Goal: Task Accomplishment & Management: Manage account settings

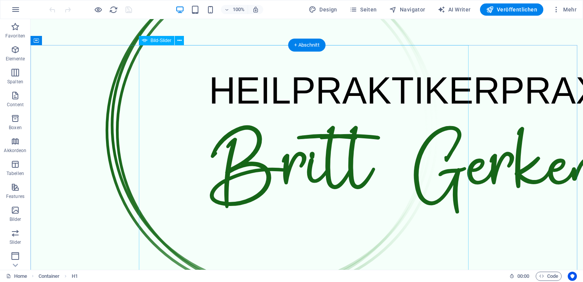
scroll to position [229, 0]
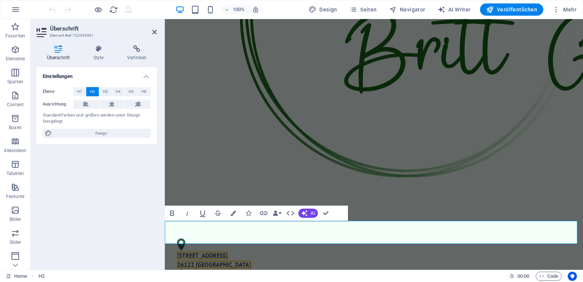
drag, startPoint x: 463, startPoint y: 240, endPoint x: 446, endPoint y: 228, distance: 21.1
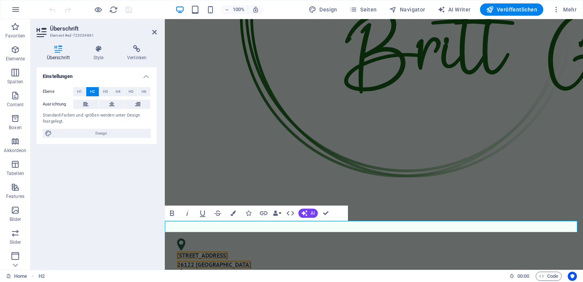
drag, startPoint x: 484, startPoint y: 227, endPoint x: 260, endPoint y: 218, distance: 224.7
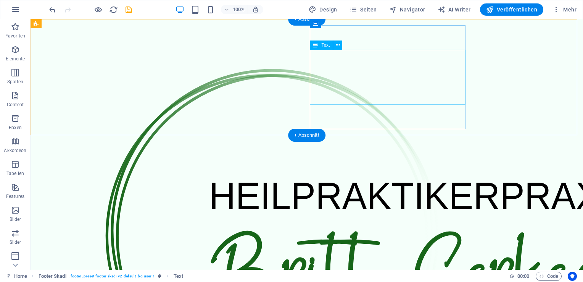
scroll to position [0, 0]
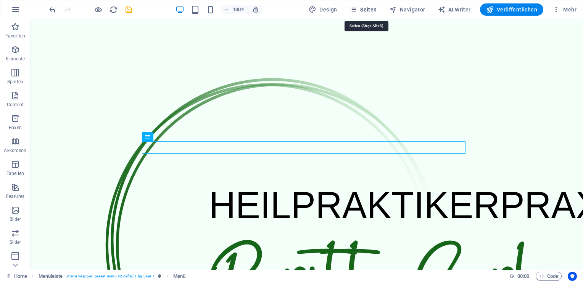
click at [377, 8] on span "Seiten" at bounding box center [363, 10] width 27 height 8
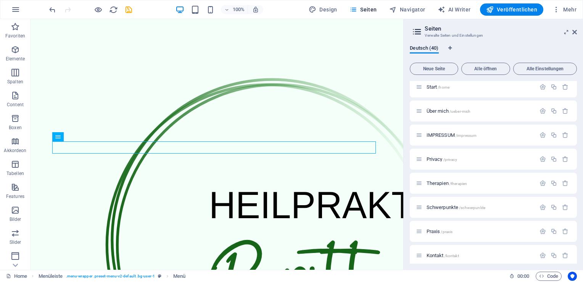
scroll to position [38, 0]
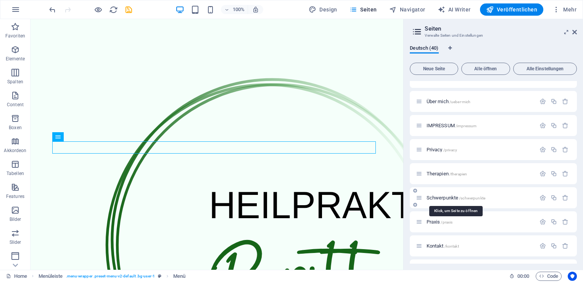
click at [454, 196] on span "Schwerpunkte /schwerpunkte" at bounding box center [456, 198] width 59 height 6
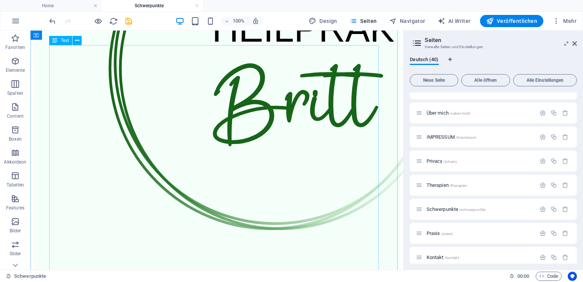
scroll to position [153, 0]
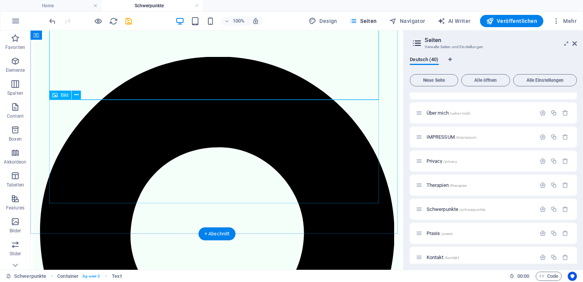
scroll to position [420, 0]
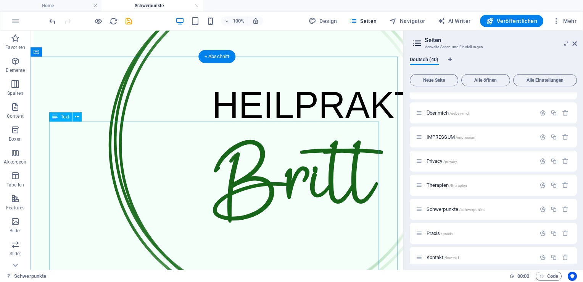
scroll to position [191, 0]
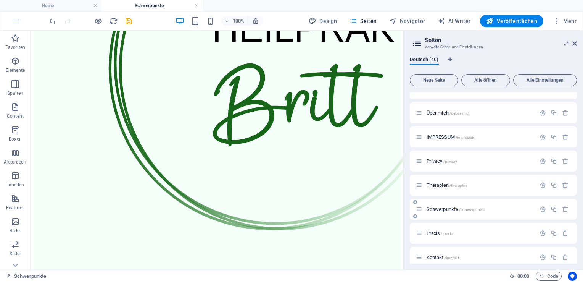
click at [466, 210] on span "/schwerpunkte" at bounding box center [472, 209] width 26 height 4
click at [423, 210] on div "Schwerpunkte /schwerpunkte" at bounding box center [475, 209] width 119 height 9
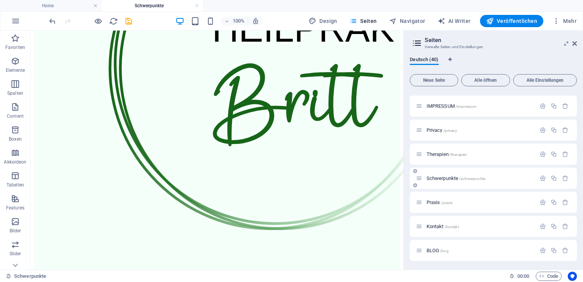
scroll to position [76, 0]
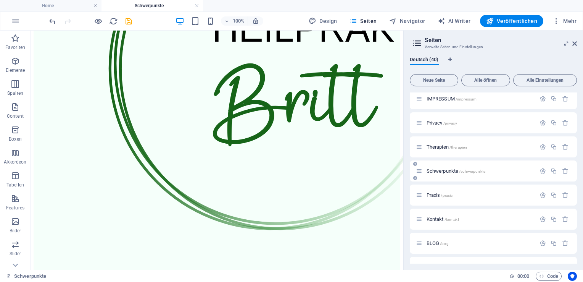
click at [464, 171] on span "/schwerpunkte" at bounding box center [472, 171] width 26 height 4
click at [445, 170] on span "Schwerpunkte /schwerpunkte" at bounding box center [456, 171] width 59 height 6
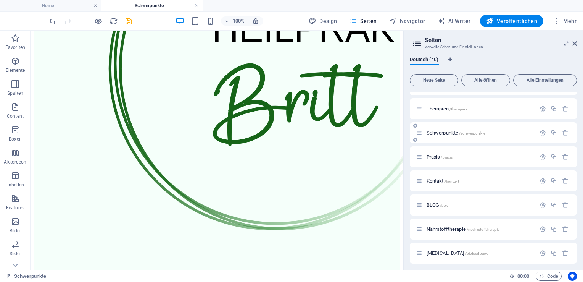
click at [447, 132] on span "Schwerpunkte /schwerpunkte" at bounding box center [456, 133] width 59 height 6
click at [541, 132] on icon "button" at bounding box center [543, 132] width 6 height 6
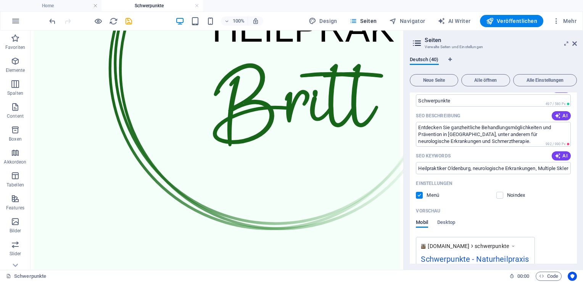
scroll to position [229, 0]
click at [420, 196] on label at bounding box center [419, 196] width 7 height 7
click at [0, 0] on input "checkbox" at bounding box center [0, 0] width 0 height 0
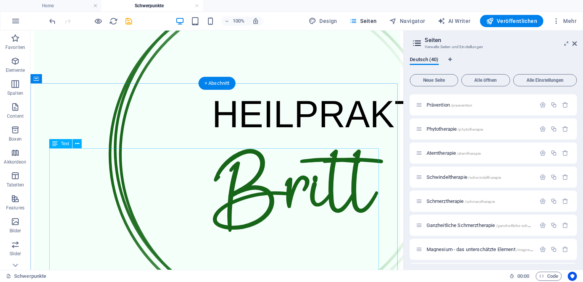
scroll to position [115, 0]
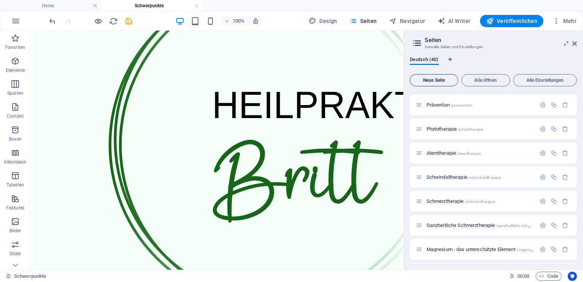
click at [428, 80] on span "Neue Seite" at bounding box center [433, 80] width 41 height 5
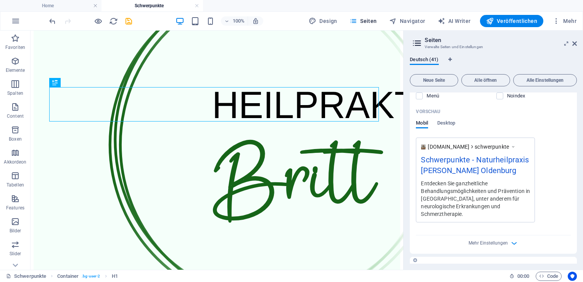
scroll to position [139, 0]
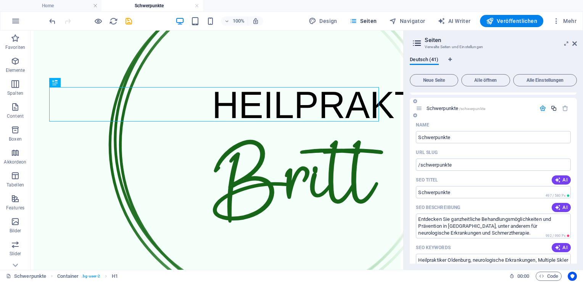
click at [552, 108] on icon "button" at bounding box center [554, 108] width 6 height 6
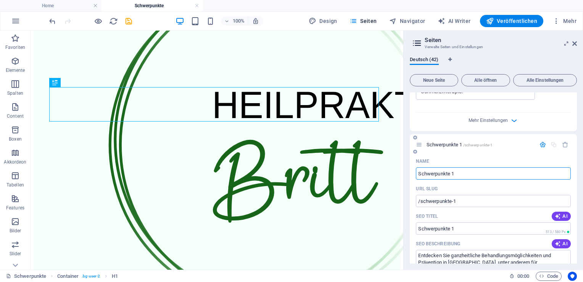
scroll to position [440, 0]
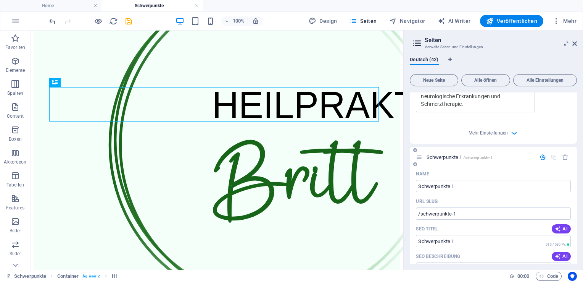
click at [541, 154] on icon "button" at bounding box center [543, 157] width 6 height 6
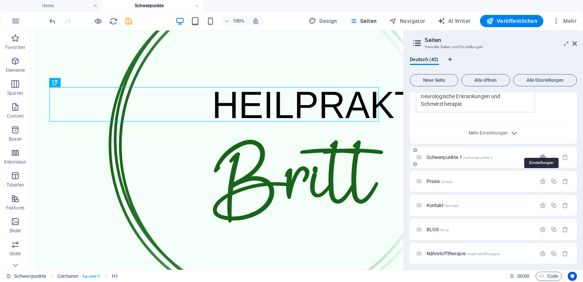
click at [541, 154] on icon "button" at bounding box center [543, 157] width 6 height 6
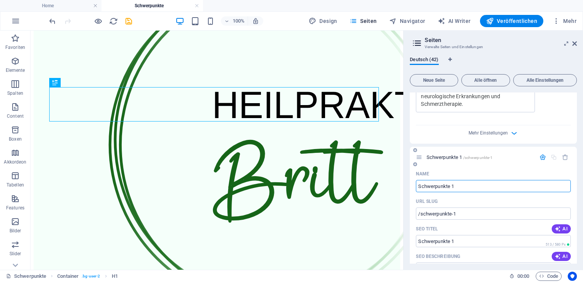
click at [481, 157] on div "Schwerpunkte 1 /schwerpunkte-1" at bounding box center [493, 157] width 167 height 21
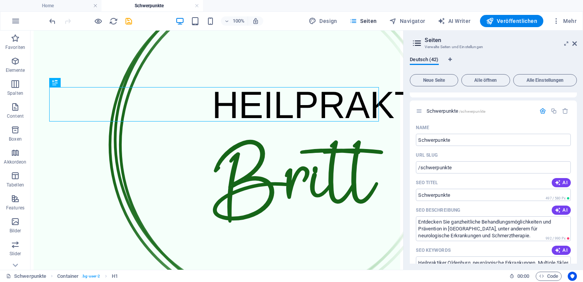
scroll to position [134, 0]
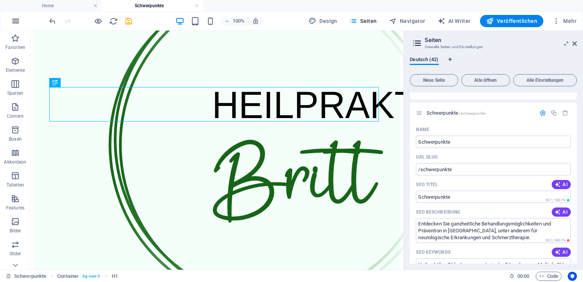
click at [18, 18] on icon "button" at bounding box center [15, 20] width 9 height 9
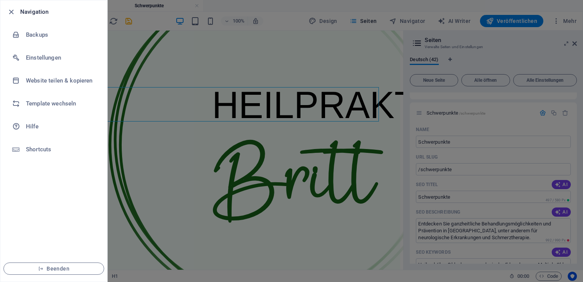
click at [18, 18] on li "Navigation" at bounding box center [53, 11] width 107 height 23
click at [13, 12] on icon "button" at bounding box center [11, 12] width 9 height 9
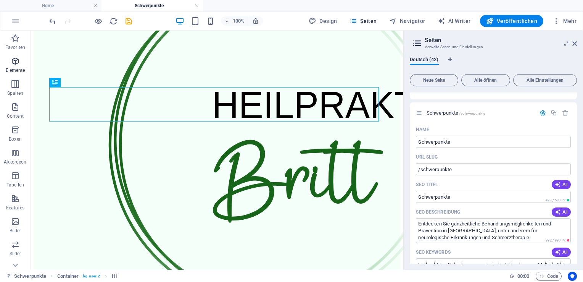
click at [11, 59] on icon "button" at bounding box center [15, 61] width 9 height 9
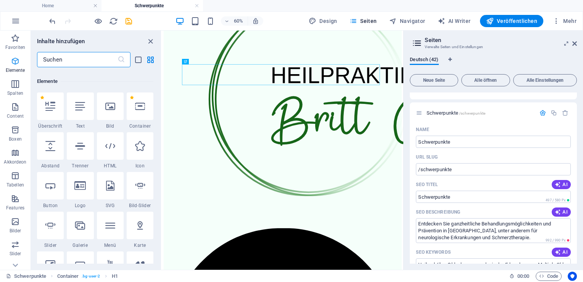
scroll to position [81, 0]
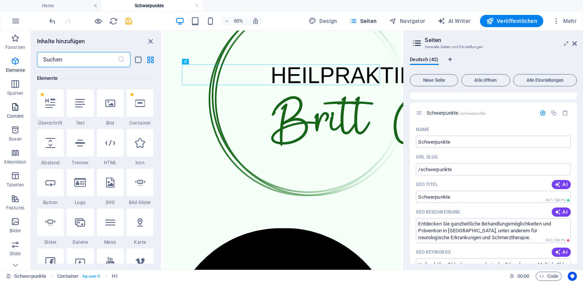
click at [20, 110] on icon "button" at bounding box center [15, 106] width 9 height 9
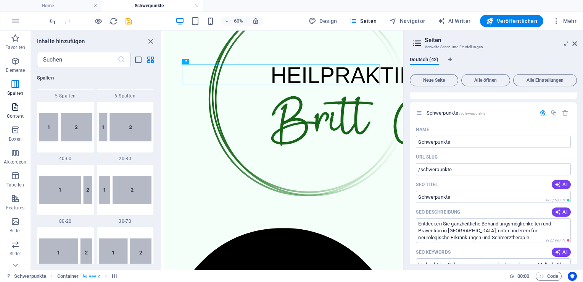
scroll to position [1336, 0]
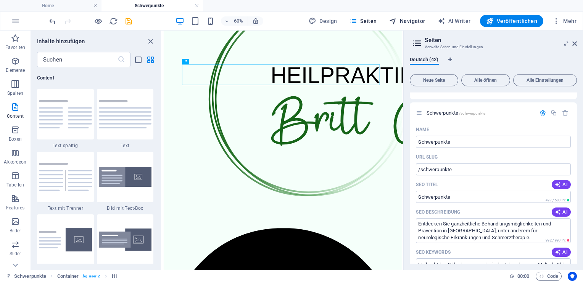
click at [409, 23] on span "Navigator" at bounding box center [407, 21] width 36 height 8
select select "8989218-de"
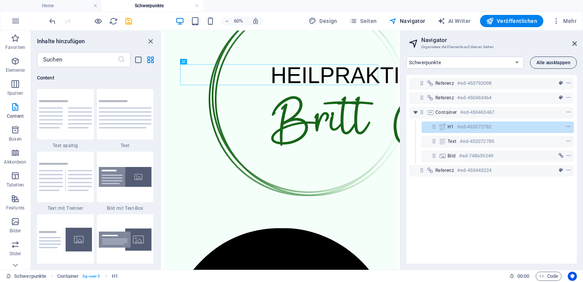
click at [541, 62] on span "Alle ausklappen" at bounding box center [554, 62] width 34 height 5
click at [544, 63] on span "Alle ausklappen" at bounding box center [554, 62] width 34 height 5
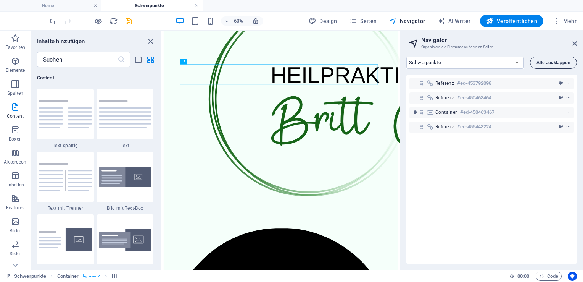
click at [544, 63] on span "Alle ausklappen" at bounding box center [554, 62] width 34 height 5
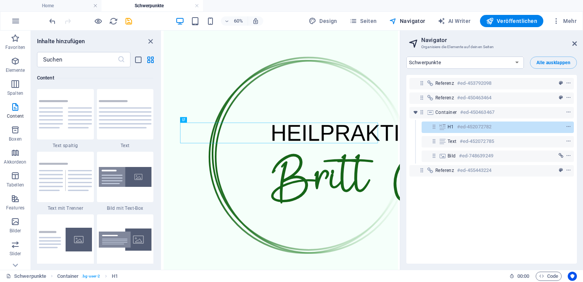
scroll to position [18, 0]
click at [376, 23] on span "Seiten" at bounding box center [363, 21] width 27 height 8
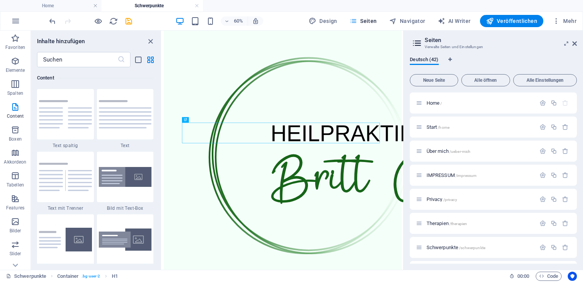
scroll to position [1269, 0]
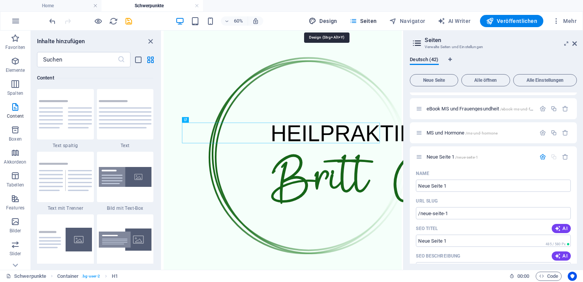
click at [323, 22] on span "Design" at bounding box center [323, 21] width 29 height 8
select select "px"
select select "400"
select select "px"
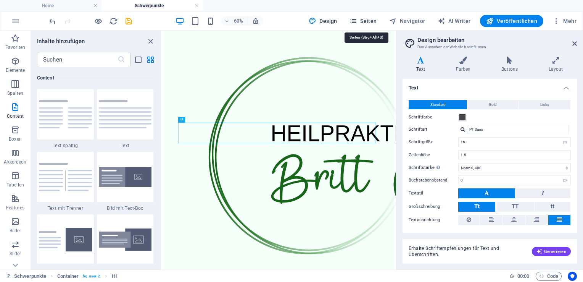
click at [365, 20] on span "Seiten" at bounding box center [363, 21] width 27 height 8
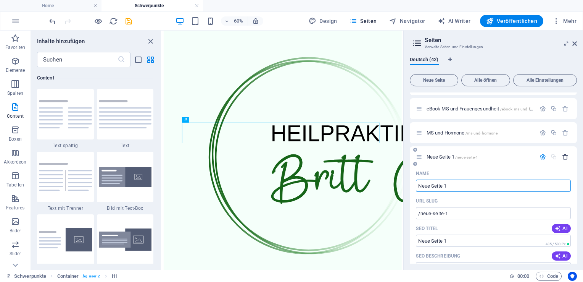
click at [563, 153] on icon "button" at bounding box center [565, 156] width 6 height 6
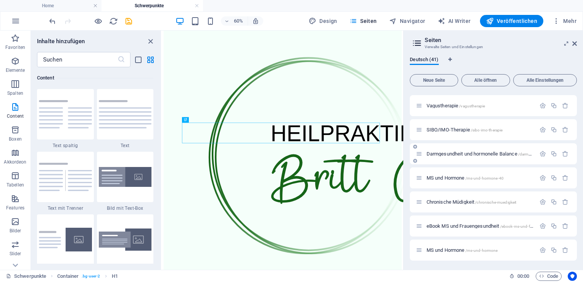
scroll to position [1143, 0]
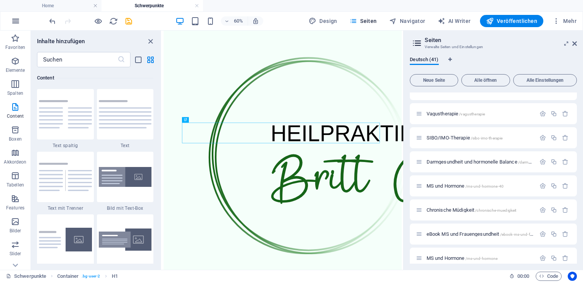
click at [17, 20] on icon "button" at bounding box center [15, 20] width 9 height 9
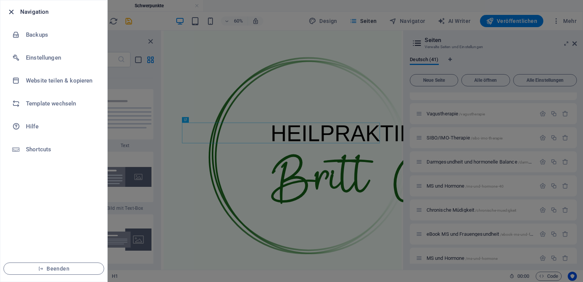
click at [9, 8] on icon "button" at bounding box center [11, 12] width 9 height 9
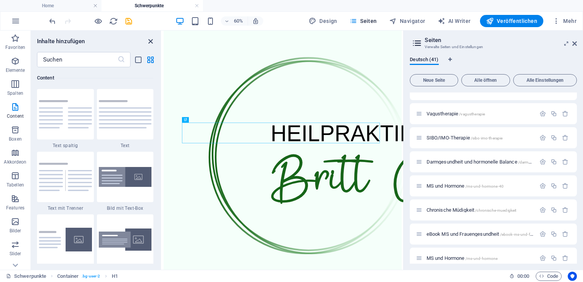
click at [150, 40] on icon "close panel" at bounding box center [150, 41] width 9 height 9
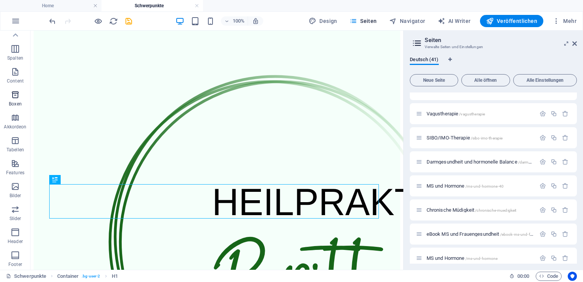
scroll to position [0, 0]
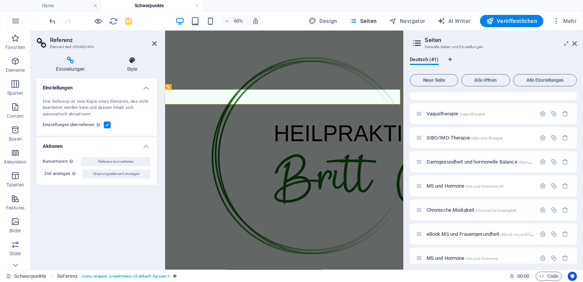
click at [131, 65] on h4 "Style" at bounding box center [132, 65] width 49 height 16
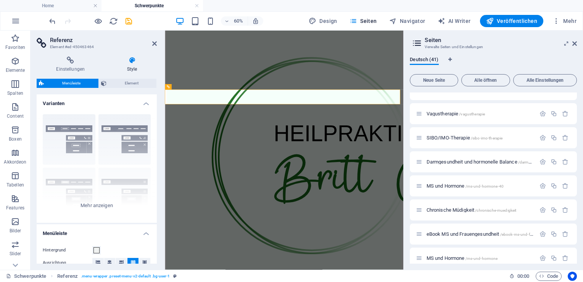
click at [85, 83] on span "Menüleiste" at bounding box center [71, 83] width 50 height 9
click at [128, 82] on span "Element" at bounding box center [131, 83] width 45 height 9
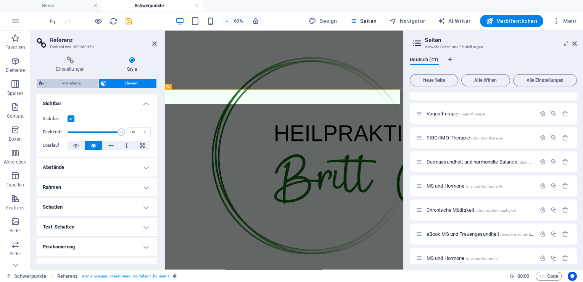
click at [75, 80] on span "Menüleiste" at bounding box center [71, 83] width 50 height 9
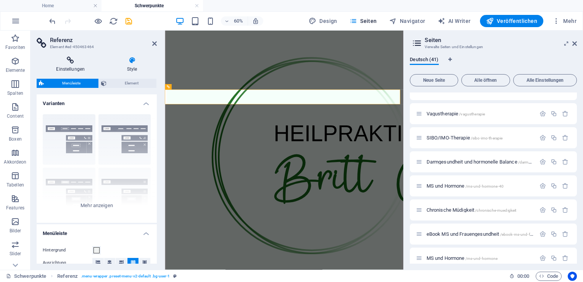
click at [76, 69] on h4 "Einstellungen" at bounding box center [72, 65] width 71 height 16
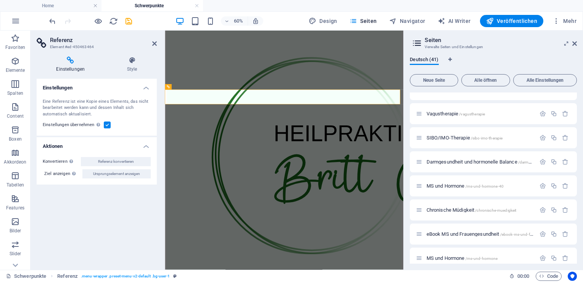
click at [69, 58] on icon at bounding box center [71, 61] width 68 height 8
click at [64, 47] on h3 "Element #ed-450463464" at bounding box center [96, 47] width 92 height 7
click at [153, 42] on icon at bounding box center [154, 43] width 5 height 6
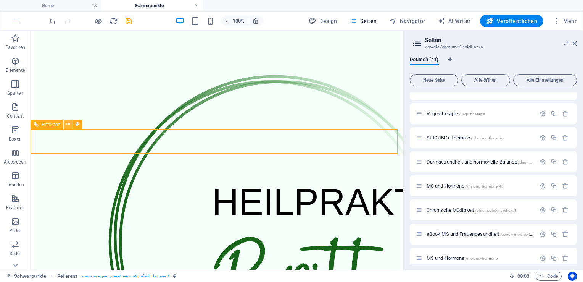
click at [69, 123] on icon at bounding box center [68, 124] width 4 height 8
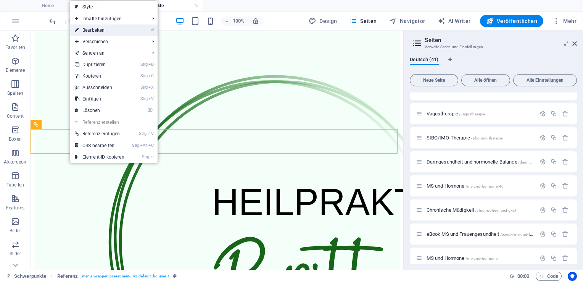
click at [102, 30] on link "⏎ Bearbeiten" at bounding box center [99, 29] width 59 height 11
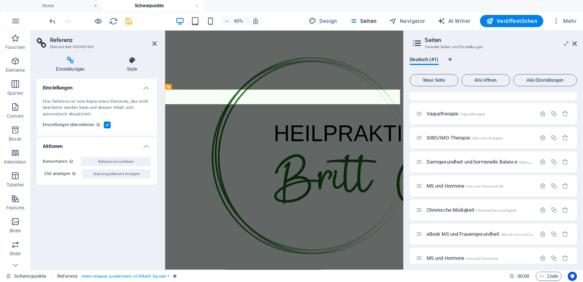
click at [131, 64] on icon at bounding box center [132, 61] width 49 height 8
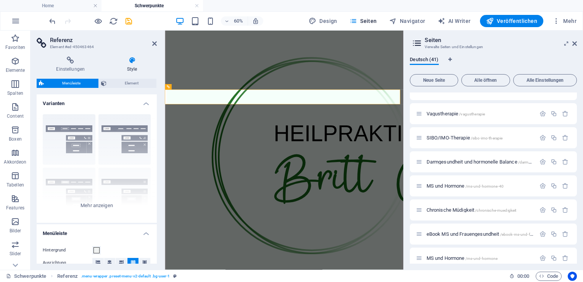
click at [73, 84] on span "Menüleiste" at bounding box center [71, 83] width 50 height 9
click at [71, 64] on h4 "Einstellungen" at bounding box center [72, 65] width 71 height 16
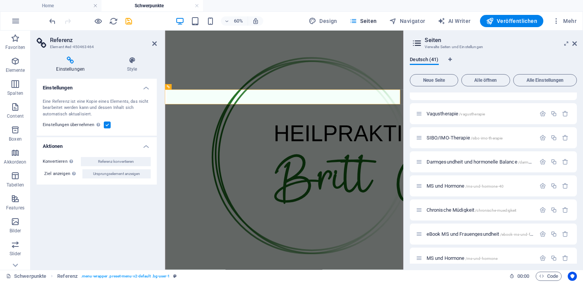
click at [157, 45] on aside "Referenz Element #ed-450463464 Einstellungen Style Einstellungen Eine Referenz …" at bounding box center [98, 150] width 134 height 239
click at [153, 40] on icon at bounding box center [154, 43] width 5 height 6
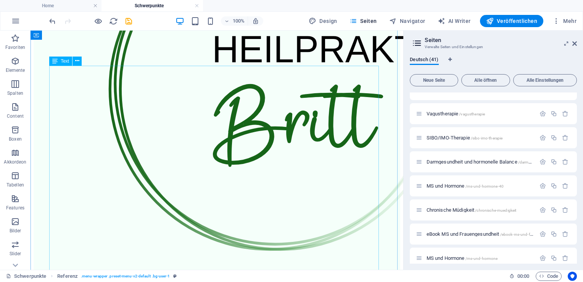
scroll to position [56, 0]
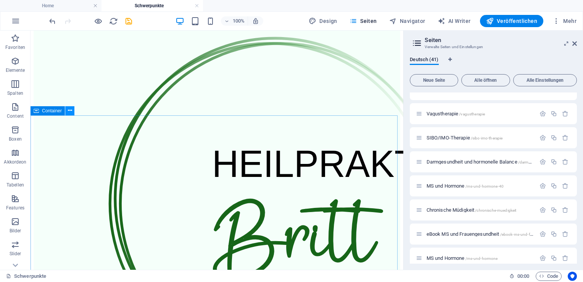
click at [68, 110] on icon at bounding box center [70, 111] width 4 height 8
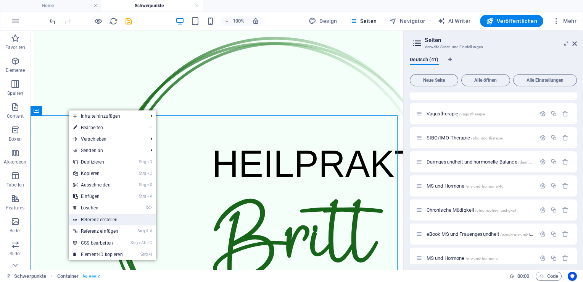
click at [99, 219] on link "Referenz erstellen" at bounding box center [112, 219] width 87 height 11
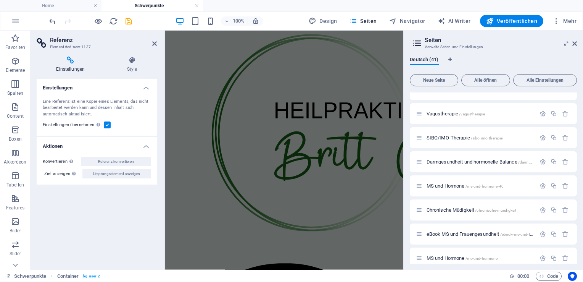
scroll to position [648, 0]
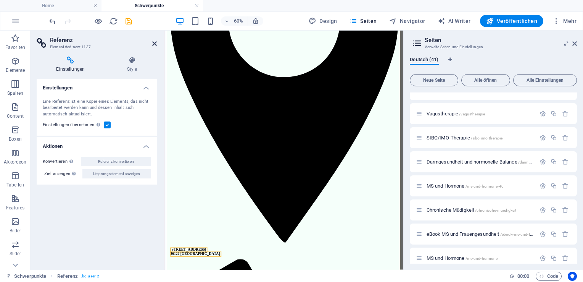
drag, startPoint x: 156, startPoint y: 45, endPoint x: 125, endPoint y: 14, distance: 43.5
click at [156, 45] on icon at bounding box center [154, 43] width 5 height 6
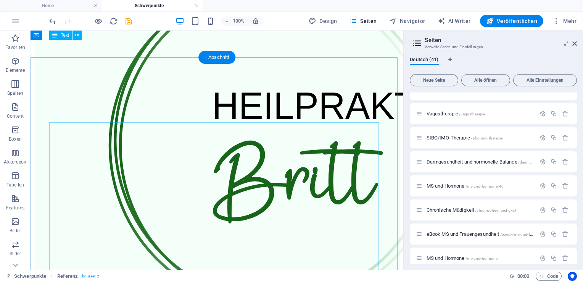
scroll to position [0, 0]
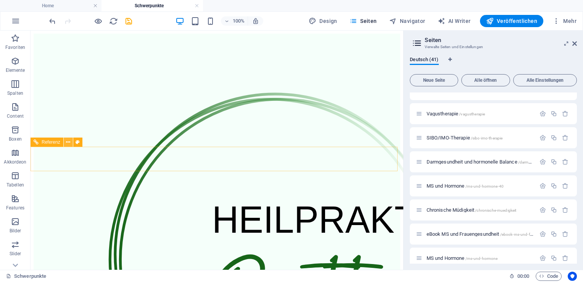
click at [68, 141] on icon at bounding box center [68, 142] width 4 height 8
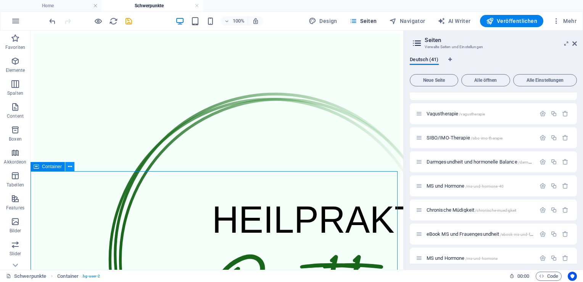
click at [71, 168] on icon at bounding box center [70, 167] width 4 height 8
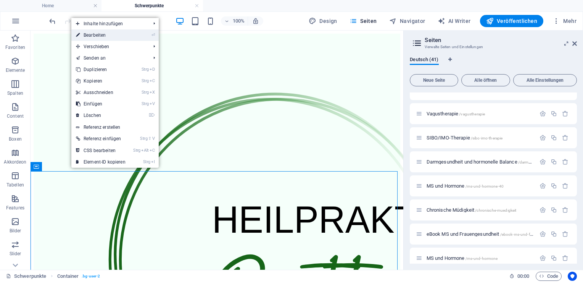
click at [98, 36] on link "⏎ Bearbeiten" at bounding box center [100, 34] width 59 height 11
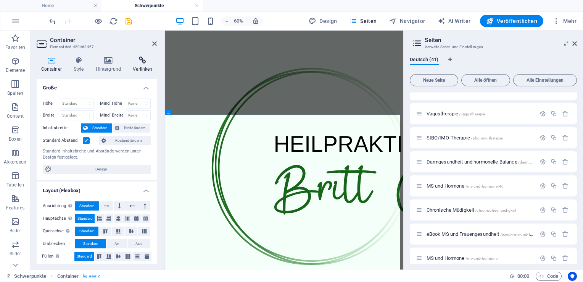
click at [141, 63] on icon at bounding box center [143, 61] width 28 height 8
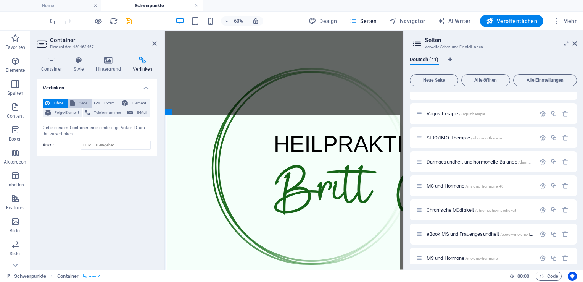
click at [84, 102] on span "Seite" at bounding box center [83, 102] width 12 height 9
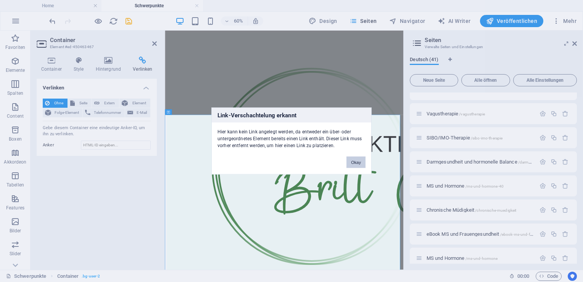
click at [350, 163] on button "Okay" at bounding box center [356, 162] width 19 height 11
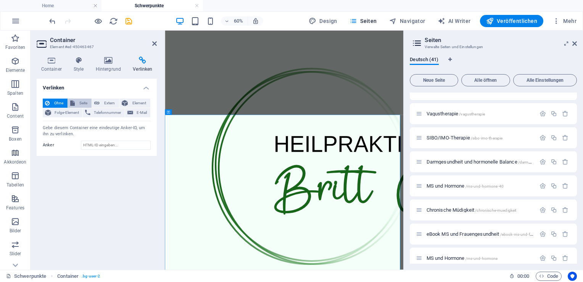
click at [78, 101] on span "Seite" at bounding box center [83, 102] width 12 height 9
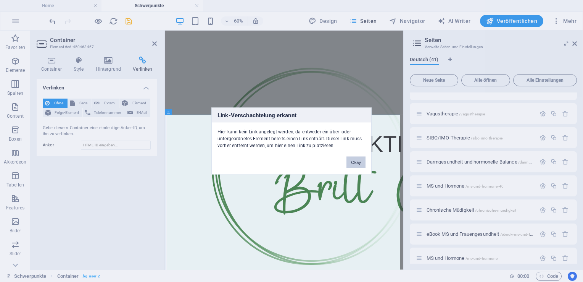
click at [356, 162] on button "Okay" at bounding box center [356, 162] width 19 height 11
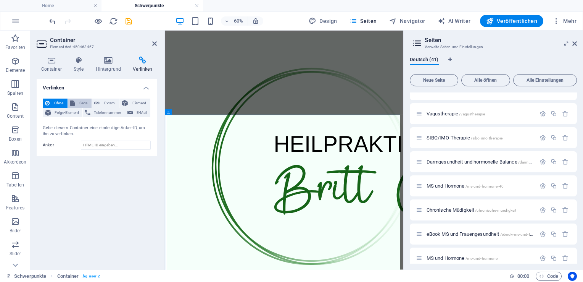
click at [85, 101] on span "Seite" at bounding box center [83, 102] width 12 height 9
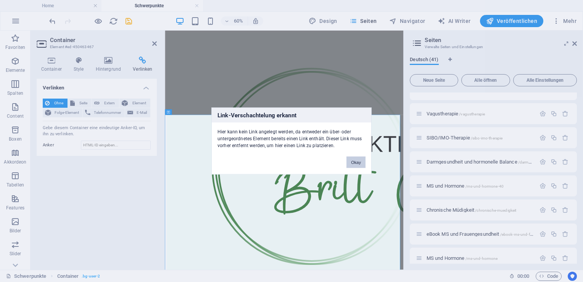
click at [363, 163] on button "Okay" at bounding box center [356, 162] width 19 height 11
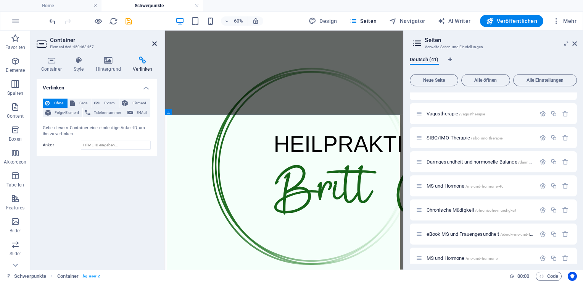
click at [153, 45] on icon at bounding box center [154, 43] width 5 height 6
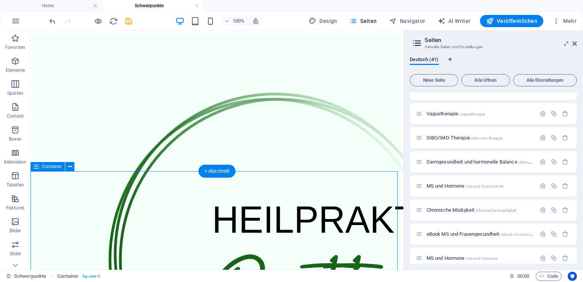
scroll to position [38, 0]
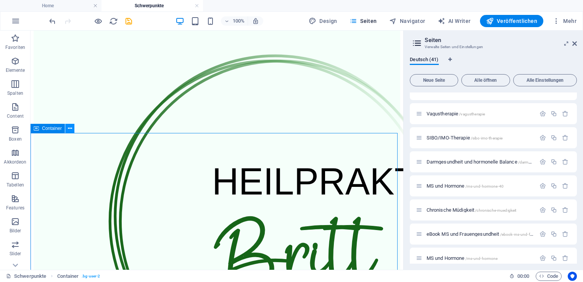
click at [68, 129] on icon at bounding box center [70, 128] width 4 height 8
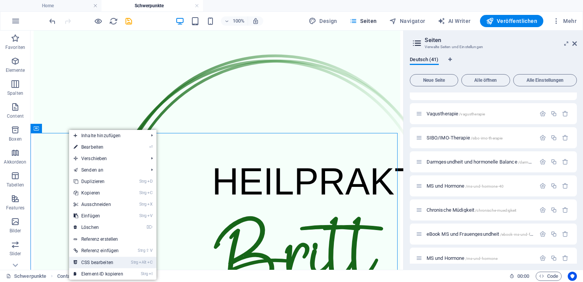
click at [105, 262] on link "Strg Alt C CSS bearbeiten" at bounding box center [98, 262] width 59 height 11
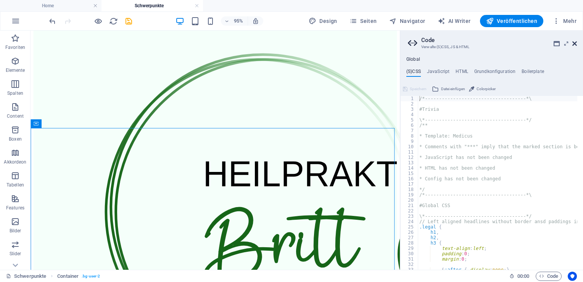
click at [575, 44] on icon at bounding box center [575, 43] width 5 height 6
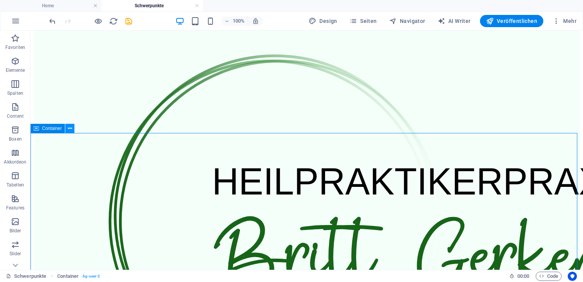
click at [69, 129] on icon at bounding box center [70, 128] width 4 height 8
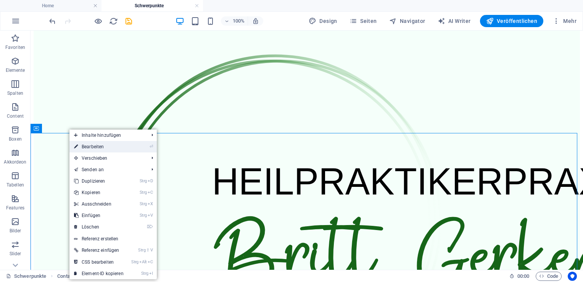
click at [87, 146] on link "⏎ Bearbeiten" at bounding box center [98, 146] width 59 height 11
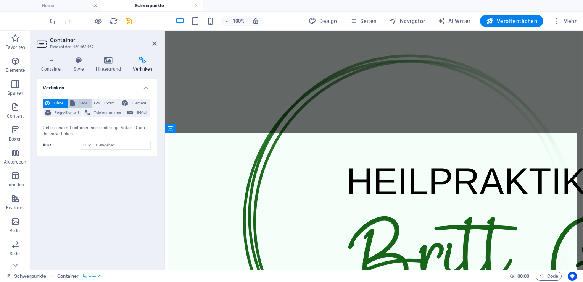
click at [80, 102] on span "Seite" at bounding box center [83, 102] width 12 height 9
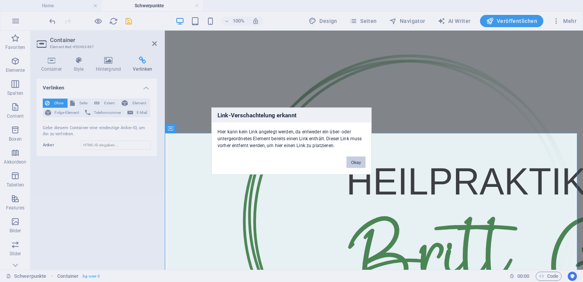
click at [359, 161] on button "Okay" at bounding box center [356, 162] width 19 height 11
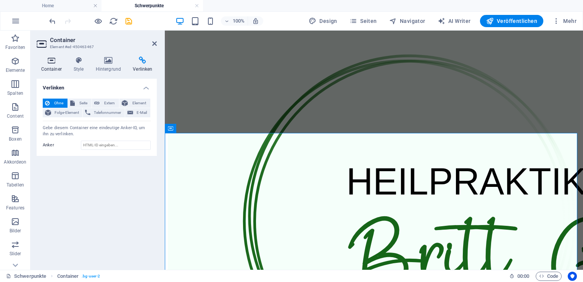
click at [58, 63] on icon at bounding box center [51, 61] width 29 height 8
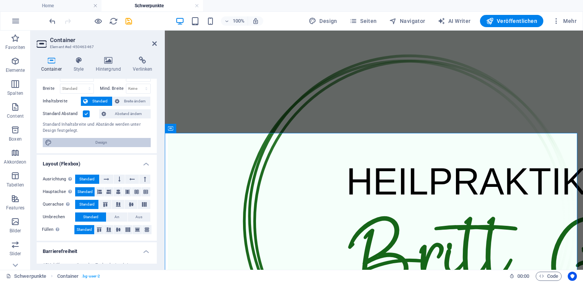
scroll to position [0, 0]
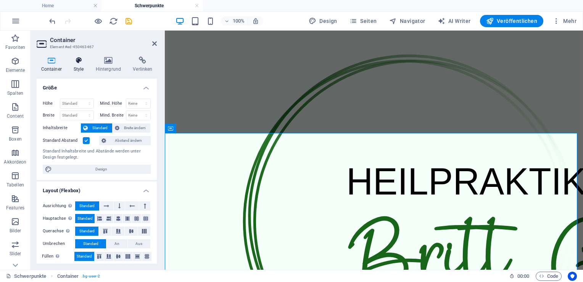
click at [82, 65] on h4 "Style" at bounding box center [80, 65] width 22 height 16
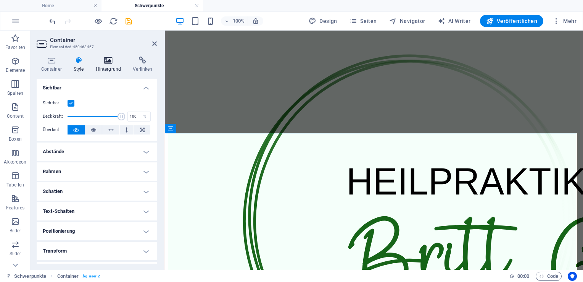
click at [108, 65] on h4 "Hintergrund" at bounding box center [109, 65] width 37 height 16
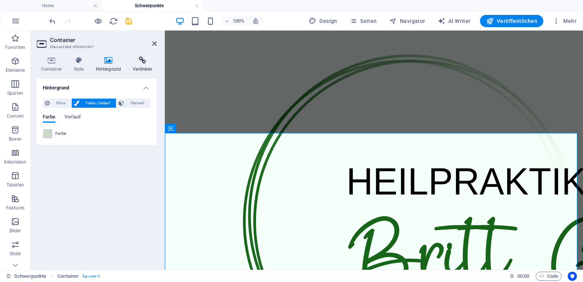
click at [137, 60] on icon at bounding box center [143, 61] width 28 height 8
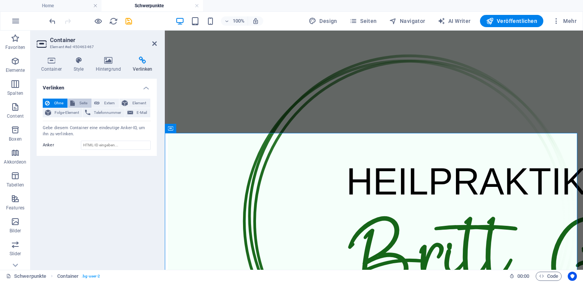
click at [86, 103] on span "Seite" at bounding box center [83, 102] width 12 height 9
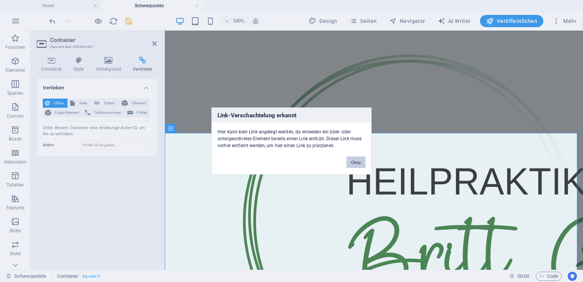
click at [363, 166] on button "Okay" at bounding box center [356, 162] width 19 height 11
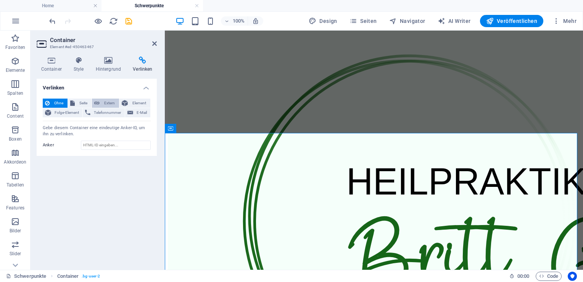
click at [111, 104] on span "Extern" at bounding box center [109, 102] width 15 height 9
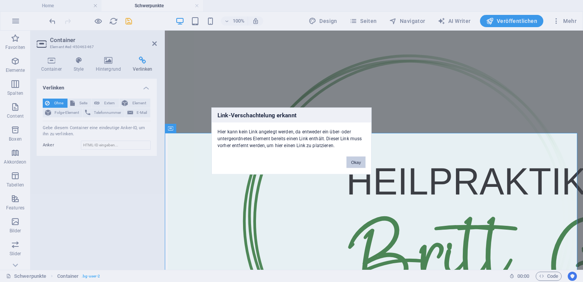
drag, startPoint x: 357, startPoint y: 161, endPoint x: 191, endPoint y: 130, distance: 168.9
click at [357, 161] on button "Okay" at bounding box center [356, 162] width 19 height 11
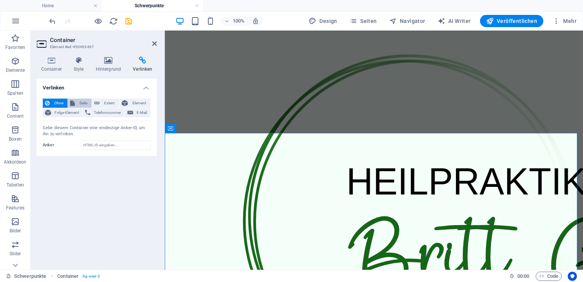
click at [75, 102] on button "Seite" at bounding box center [80, 102] width 24 height 9
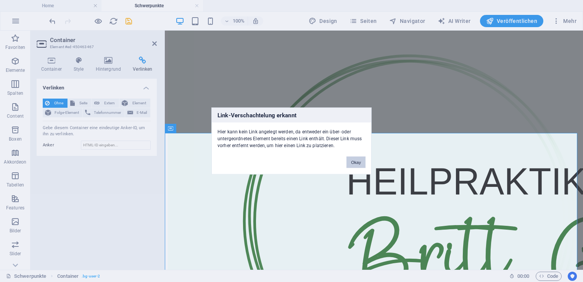
click at [356, 164] on button "Okay" at bounding box center [356, 162] width 19 height 11
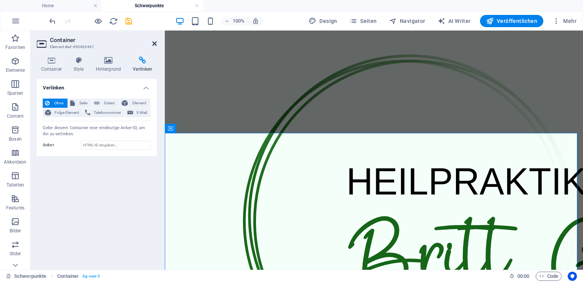
click at [155, 45] on icon at bounding box center [154, 43] width 5 height 6
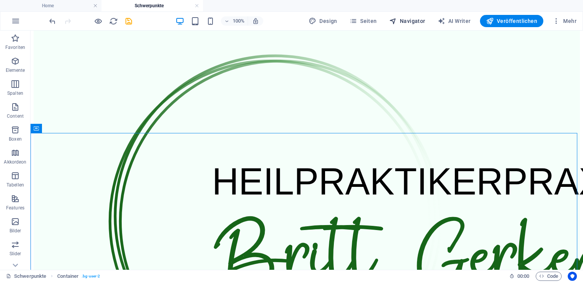
click at [406, 19] on span "Navigator" at bounding box center [407, 21] width 36 height 8
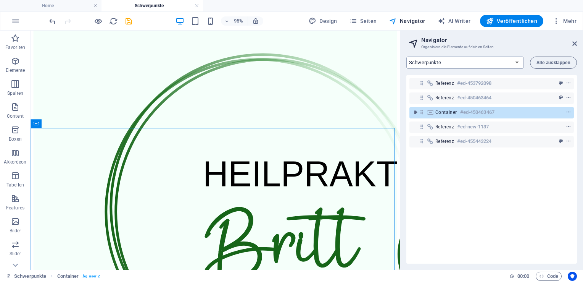
click at [515, 62] on select "Home Start Über mich IMPRESSUM Privacy Therapien Schwerpunkte Schwerpunkte 1 Pr…" at bounding box center [466, 63] width 118 height 12
click at [407, 57] on select "Home Start Über mich IMPRESSUM Privacy Therapien Schwerpunkte Schwerpunkte 1 Pr…" at bounding box center [466, 63] width 118 height 12
click at [517, 62] on select "Home Start Über mich IMPRESSUM Privacy Therapien Schwerpunkte Schwerpunkte 1 Pr…" at bounding box center [466, 63] width 118 height 12
click at [407, 57] on select "Home Start Über mich IMPRESSUM Privacy Therapien Schwerpunkte Schwerpunkte 1 Pr…" at bounding box center [466, 63] width 118 height 12
click at [518, 63] on select "Home Start Über mich IMPRESSUM Privacy Therapien Schwerpunkte Schwerpunkte 1 Pr…" at bounding box center [466, 63] width 118 height 12
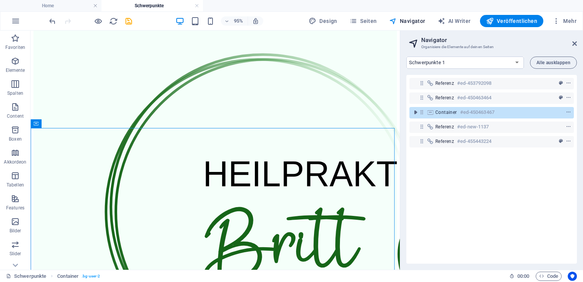
click at [407, 57] on select "Home Start Über mich IMPRESSUM Privacy Therapien Schwerpunkte Schwerpunkte 1 Pr…" at bounding box center [466, 63] width 118 height 12
select select "8989218-de"
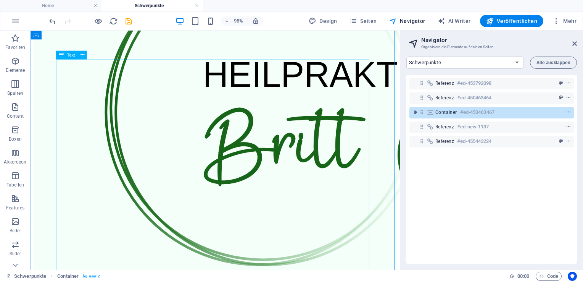
scroll to position [115, 0]
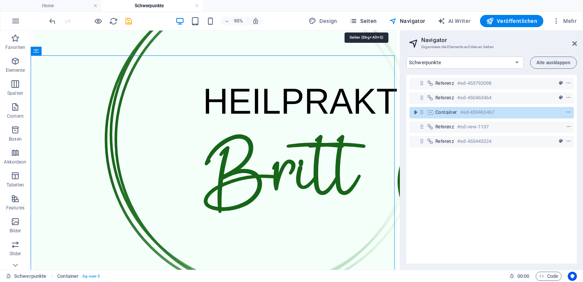
click at [373, 21] on span "Seiten" at bounding box center [363, 21] width 27 height 8
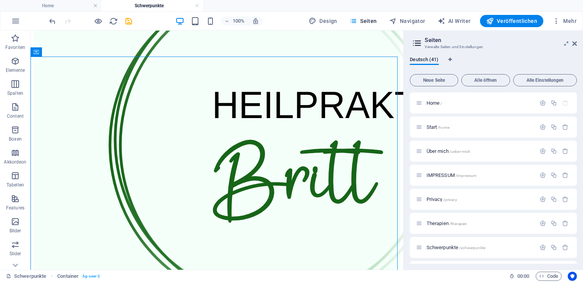
scroll to position [122, 0]
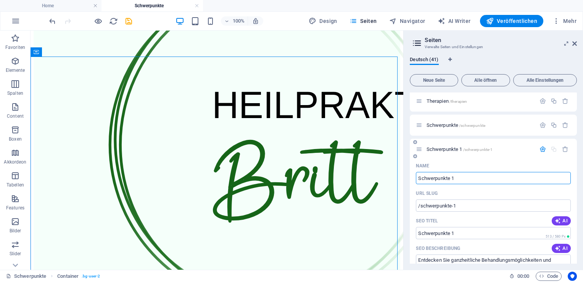
click at [541, 149] on icon "button" at bounding box center [543, 149] width 6 height 6
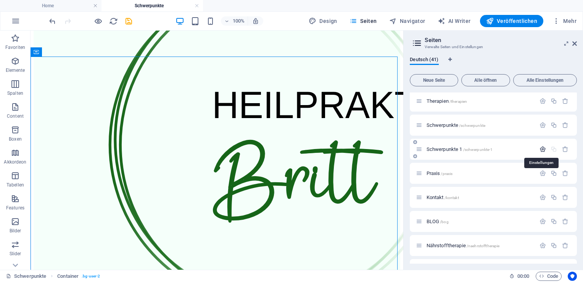
click at [541, 149] on icon "button" at bounding box center [543, 149] width 6 height 6
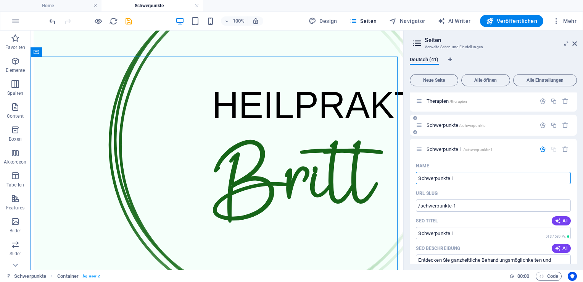
click at [446, 126] on span "Schwerpunkte /schwerpunkte" at bounding box center [456, 125] width 59 height 6
click at [443, 102] on span "Therapien /therapien" at bounding box center [447, 101] width 41 height 6
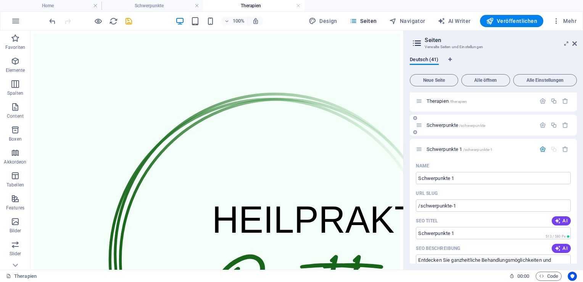
scroll to position [0, 0]
click at [446, 150] on span "Schwerpunkte 1 /schwerpunkte-1" at bounding box center [460, 149] width 66 height 6
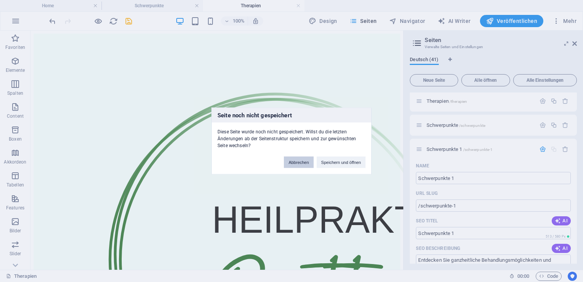
click at [303, 160] on button "Abbrechen" at bounding box center [298, 162] width 29 height 11
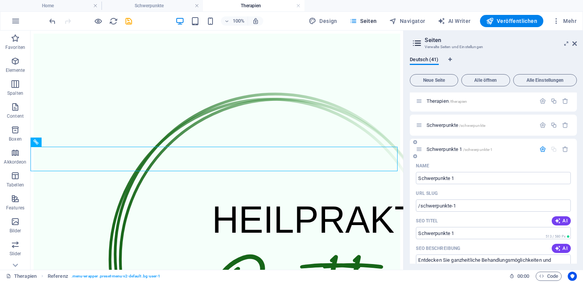
click at [440, 148] on span "Schwerpunkte 1 /schwerpunkte-1" at bounding box center [460, 149] width 66 height 6
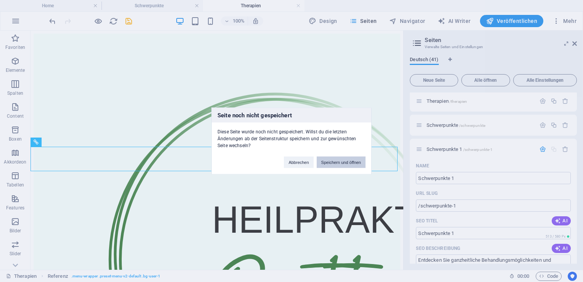
click at [353, 159] on button "Speichern und öffnen" at bounding box center [341, 162] width 49 height 11
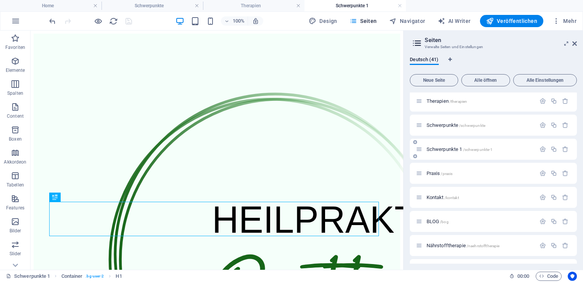
click at [450, 146] on div "Schwerpunkte 1 /schwerpunkte-1" at bounding box center [475, 149] width 119 height 9
click at [450, 125] on span "Schwerpunkte /schwerpunkte" at bounding box center [456, 125] width 59 height 6
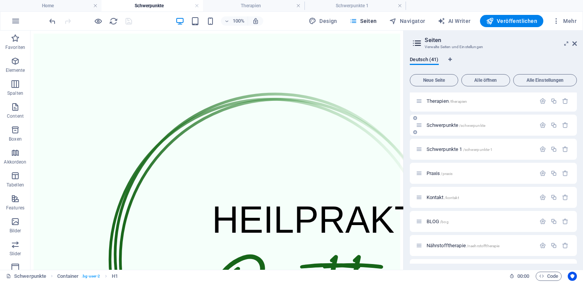
scroll to position [115, 0]
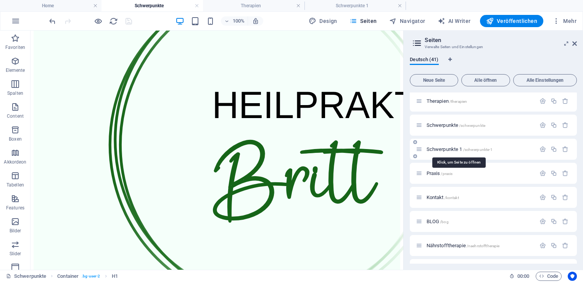
click at [449, 150] on span "Schwerpunkte 1 /schwerpunkte-1" at bounding box center [460, 149] width 66 height 6
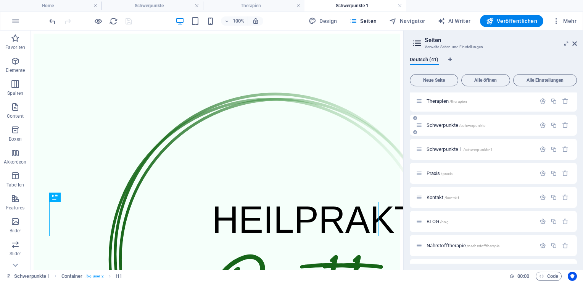
click at [451, 129] on div "Schwerpunkte /schwerpunkte" at bounding box center [475, 125] width 119 height 9
click at [450, 126] on span "Schwerpunkte /schwerpunkte" at bounding box center [456, 125] width 59 height 6
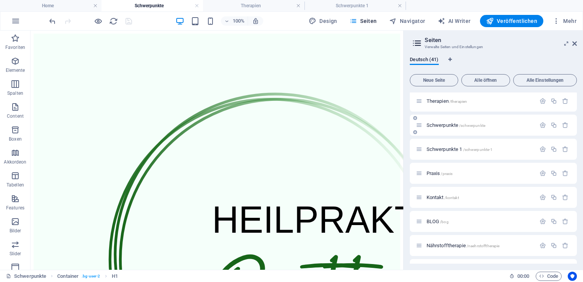
scroll to position [115, 0]
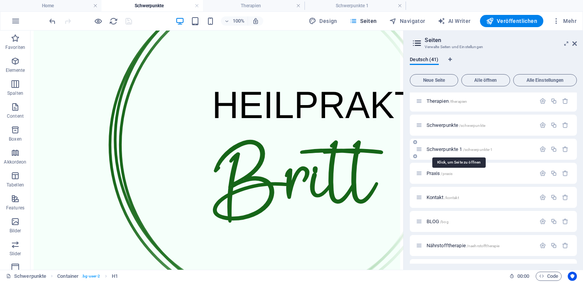
click at [452, 147] on span "Schwerpunkte 1 /schwerpunkte-1" at bounding box center [460, 149] width 66 height 6
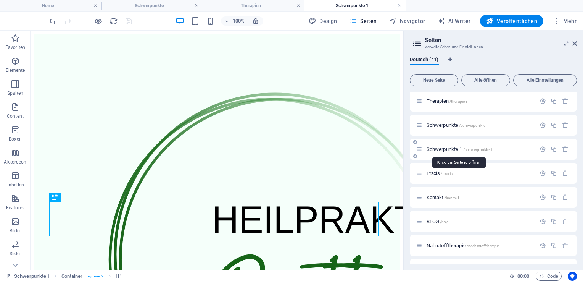
scroll to position [0, 0]
click at [448, 124] on span "Schwerpunkte /schwerpunkte" at bounding box center [456, 125] width 59 height 6
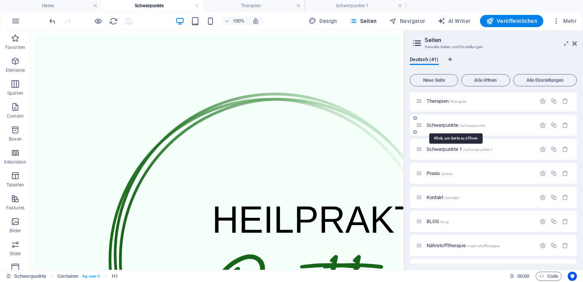
scroll to position [115, 0]
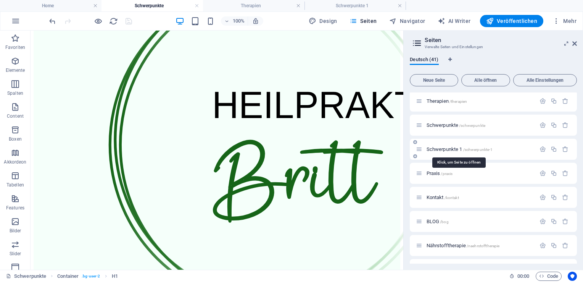
click at [448, 149] on span "Schwerpunkte 1 /schwerpunkte-1" at bounding box center [460, 149] width 66 height 6
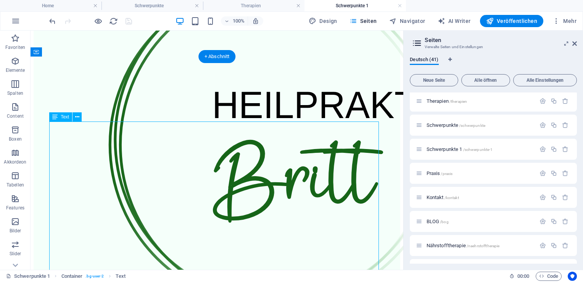
drag, startPoint x: 80, startPoint y: 126, endPoint x: 110, endPoint y: 157, distance: 42.9
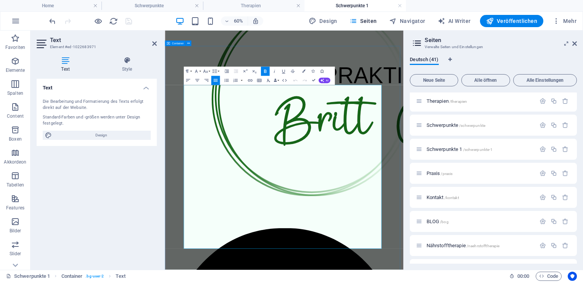
drag, startPoint x: 436, startPoint y: 381, endPoint x: 190, endPoint y: 121, distance: 358.4
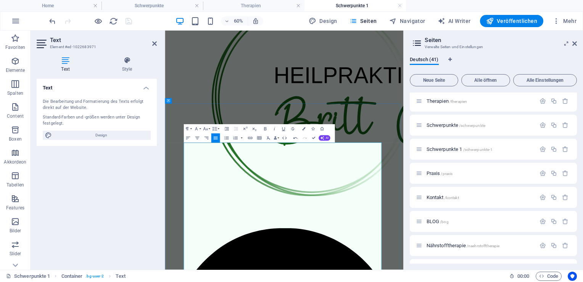
scroll to position [0, 0]
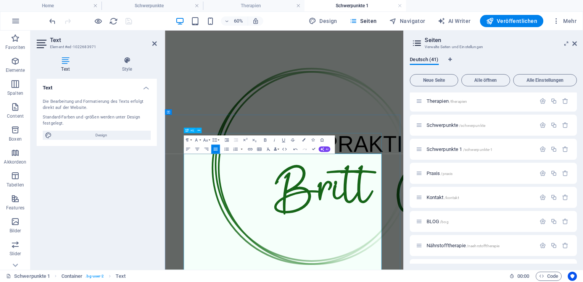
drag, startPoint x: 398, startPoint y: 244, endPoint x: 426, endPoint y: 182, distance: 67.6
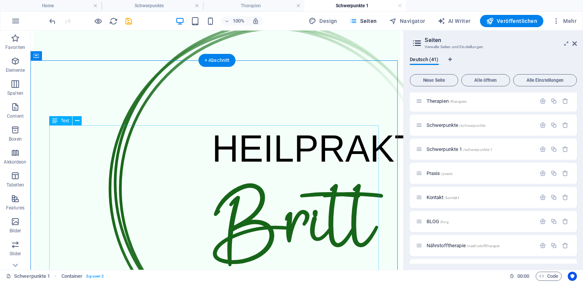
scroll to position [115, 0]
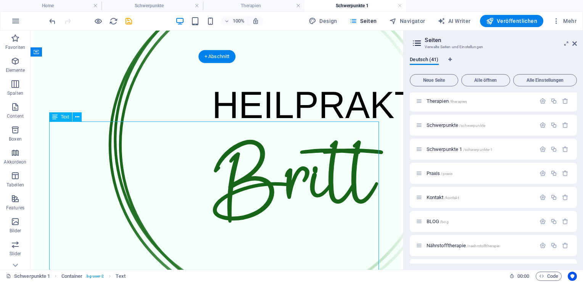
scroll to position [0, 0]
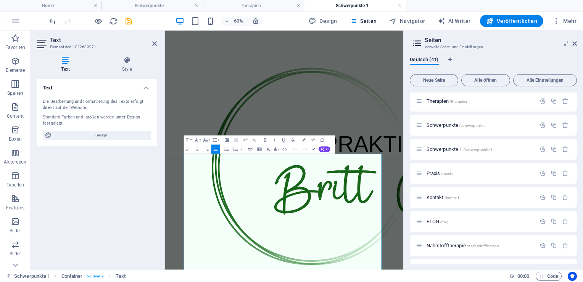
click at [150, 41] on h2 "Text" at bounding box center [103, 40] width 107 height 7
click at [154, 43] on icon at bounding box center [154, 43] width 5 height 6
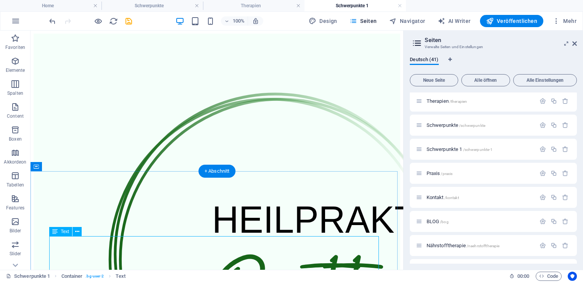
scroll to position [76, 0]
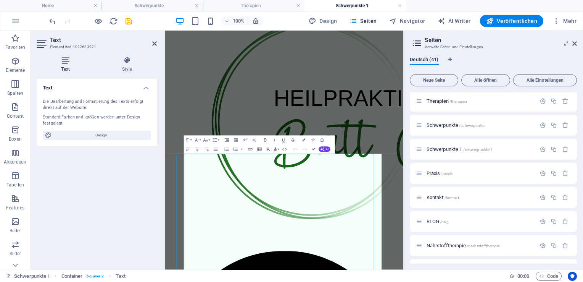
scroll to position [0, 0]
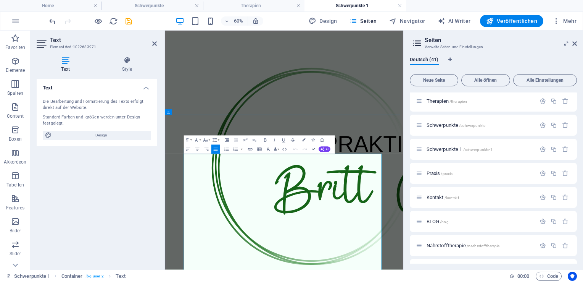
drag, startPoint x: 413, startPoint y: 283, endPoint x: 314, endPoint y: 278, distance: 99.8
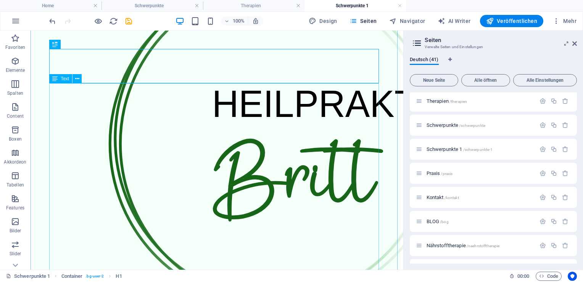
scroll to position [153, 0]
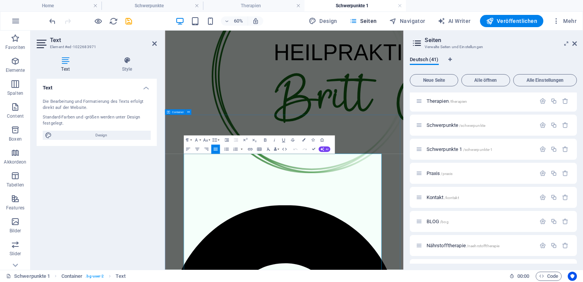
scroll to position [0, 0]
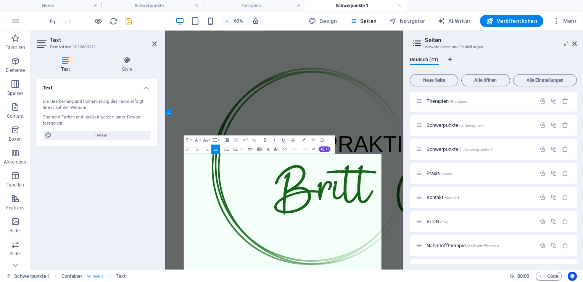
drag, startPoint x: 407, startPoint y: 287, endPoint x: 299, endPoint y: 279, distance: 108.3
drag, startPoint x: 352, startPoint y: 282, endPoint x: 416, endPoint y: 329, distance: 79.7
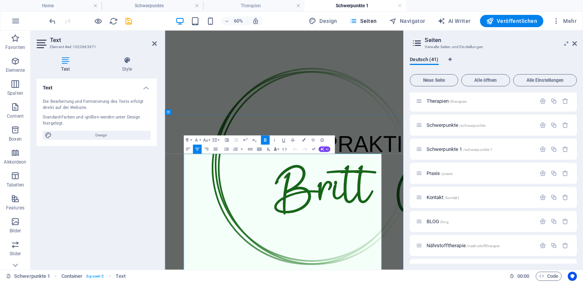
drag, startPoint x: 386, startPoint y: 282, endPoint x: 303, endPoint y: 269, distance: 83.9
drag, startPoint x: 417, startPoint y: 287, endPoint x: 314, endPoint y: 282, distance: 102.4
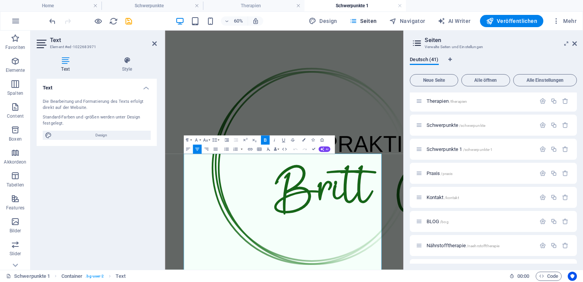
click at [264, 139] on icon "button" at bounding box center [265, 140] width 2 height 3
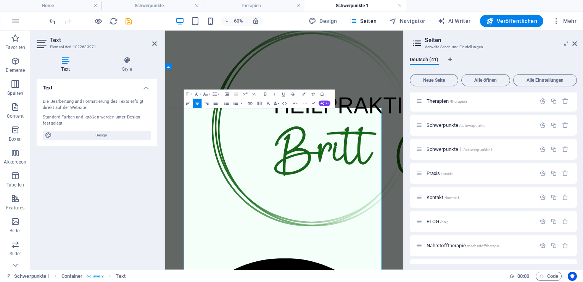
scroll to position [76, 0]
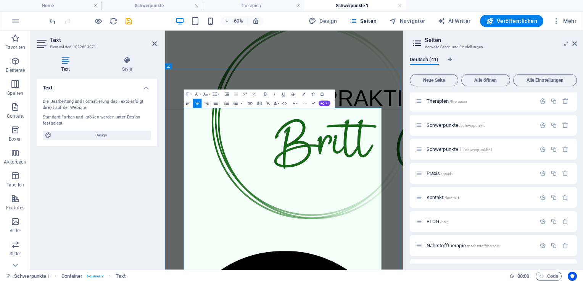
drag, startPoint x: 417, startPoint y: 304, endPoint x: 340, endPoint y: 304, distance: 77.1
drag, startPoint x: 405, startPoint y: 305, endPoint x: 328, endPoint y: 308, distance: 77.6
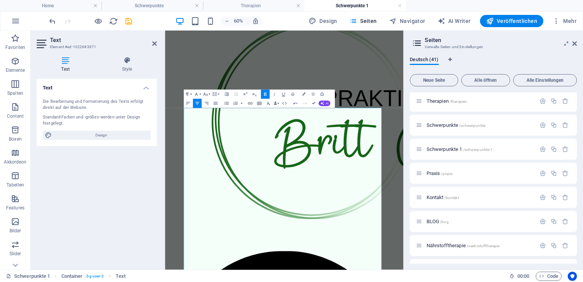
click at [265, 95] on icon "button" at bounding box center [265, 94] width 2 height 3
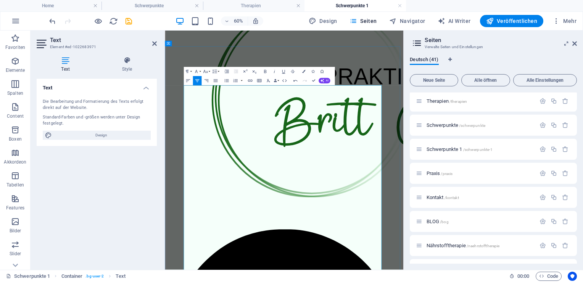
scroll to position [115, 0]
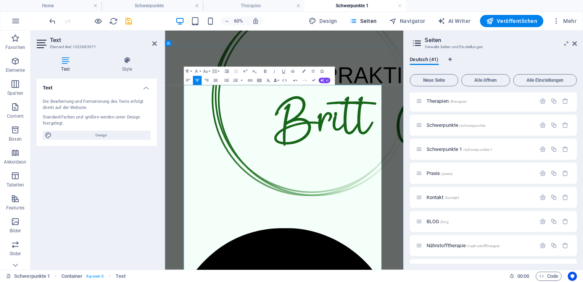
drag, startPoint x: 484, startPoint y: 354, endPoint x: 262, endPoint y: 348, distance: 222.3
click at [262, 71] on icon "button" at bounding box center [264, 71] width 5 height 5
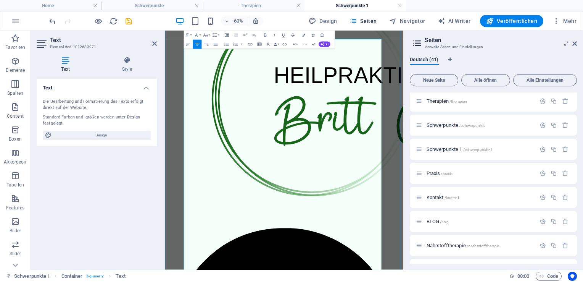
scroll to position [191, 0]
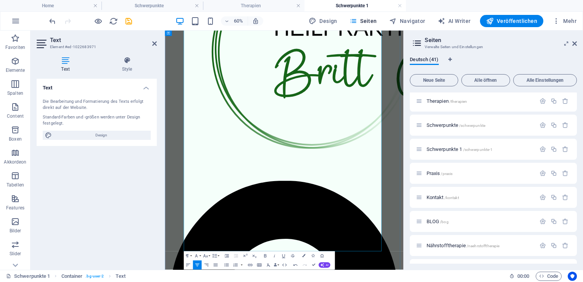
scroll to position [305, 0]
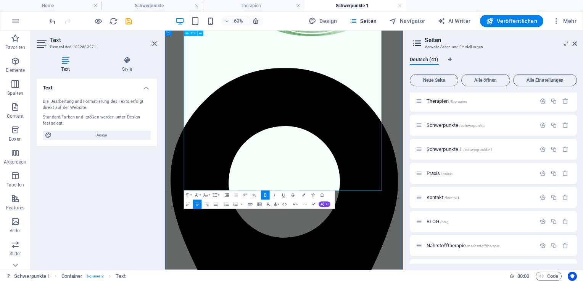
scroll to position [382, 0]
drag, startPoint x: 445, startPoint y: 198, endPoint x: 289, endPoint y: 199, distance: 155.8
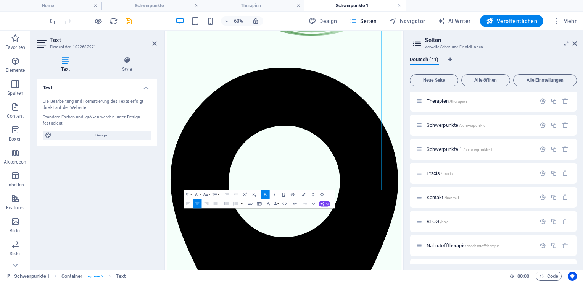
click at [266, 194] on icon "button" at bounding box center [264, 194] width 5 height 5
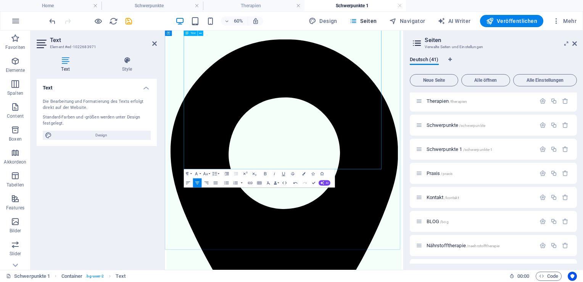
scroll to position [441, 0]
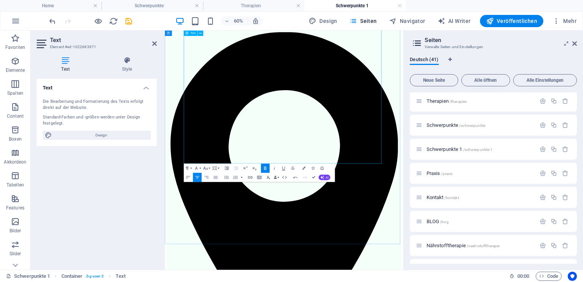
drag, startPoint x: 473, startPoint y: 218, endPoint x: 253, endPoint y: 220, distance: 219.5
click at [263, 168] on icon "button" at bounding box center [264, 167] width 5 height 5
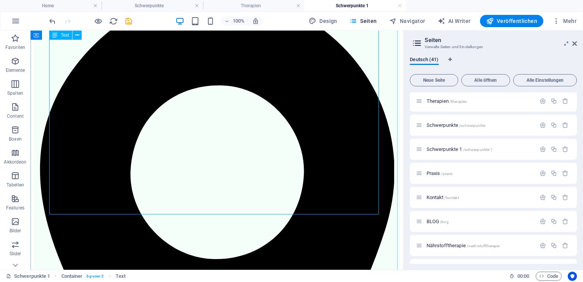
scroll to position [615, 0]
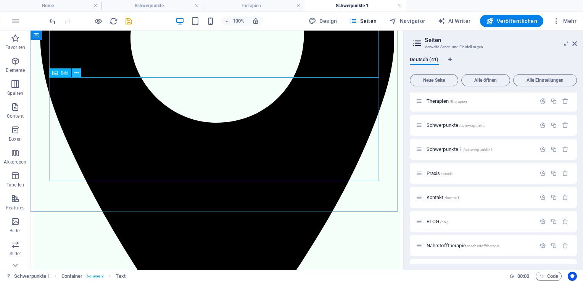
click at [78, 74] on icon at bounding box center [76, 73] width 4 height 8
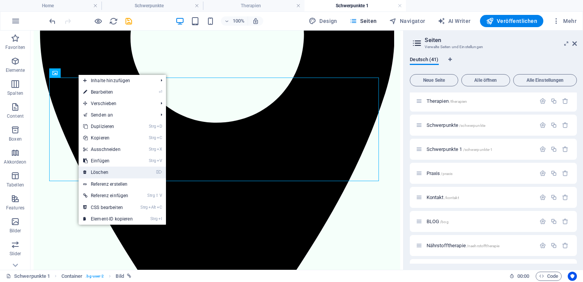
click at [102, 174] on link "⌦ Löschen" at bounding box center [108, 171] width 59 height 11
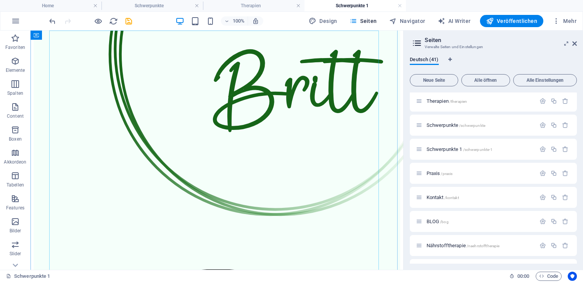
scroll to position [245, 0]
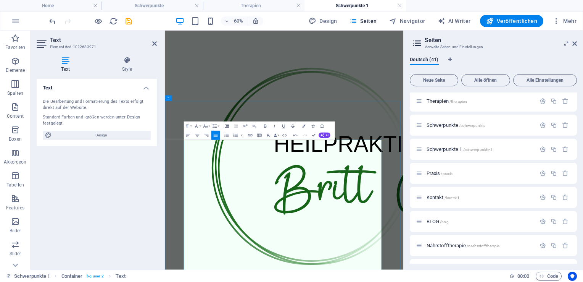
scroll to position [76, 0]
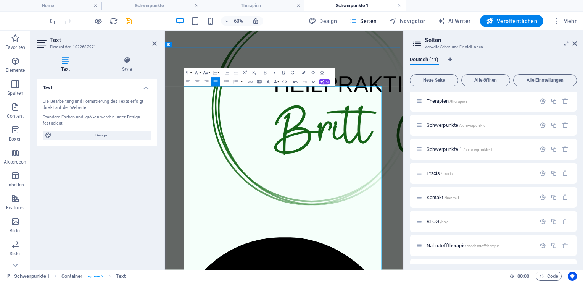
scroll to position [115, 0]
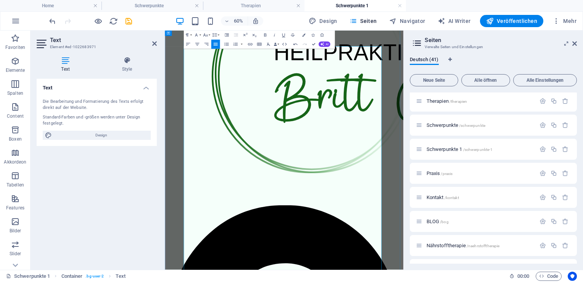
scroll to position [229, 0]
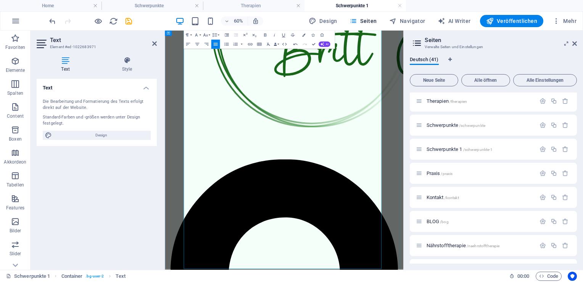
drag, startPoint x: 199, startPoint y: 275, endPoint x: 205, endPoint y: 277, distance: 6.9
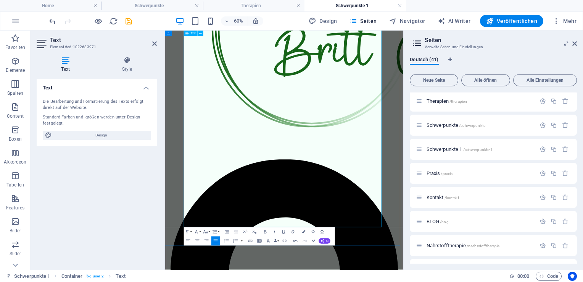
scroll to position [305, 0]
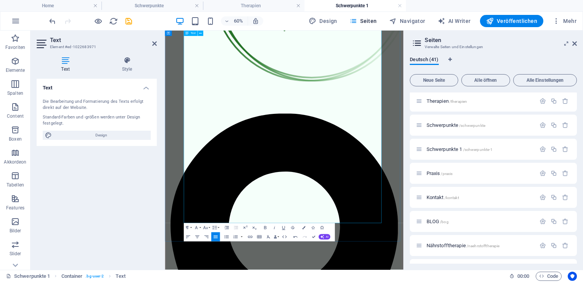
drag, startPoint x: 509, startPoint y: 257, endPoint x: 328, endPoint y: 261, distance: 181.0
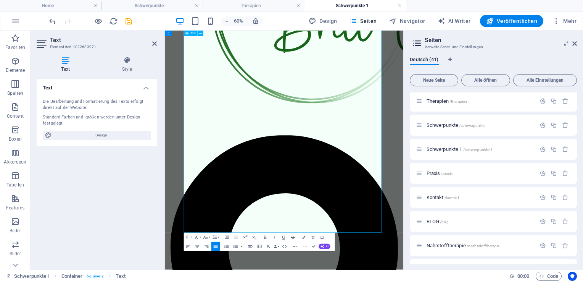
scroll to position [307, 0]
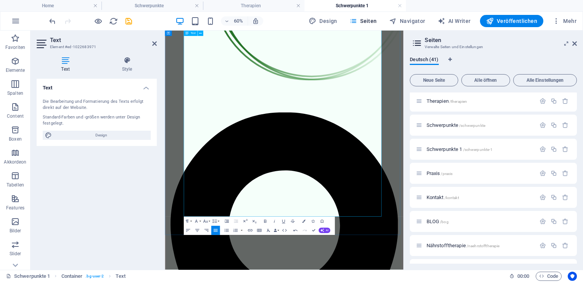
drag, startPoint x: 447, startPoint y: 304, endPoint x: 260, endPoint y: 302, distance: 186.7
copy h3 "Ganzheitlich. Zielorientiert. Individuell."
click at [130, 21] on icon "save" at bounding box center [128, 21] width 9 height 9
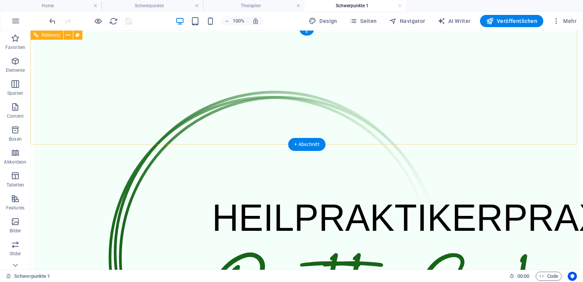
scroll to position [0, 0]
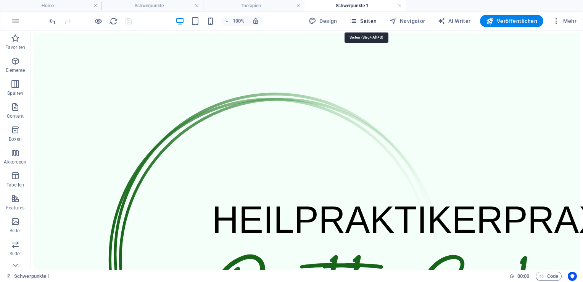
click at [373, 20] on span "Seiten" at bounding box center [363, 21] width 27 height 8
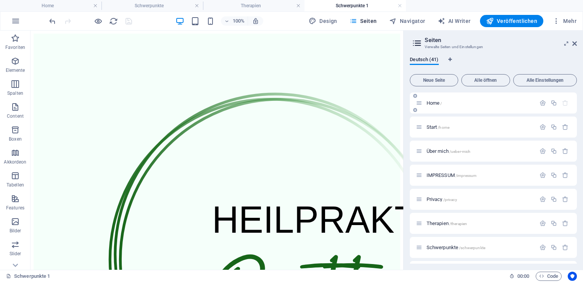
click at [432, 100] on span "Home /" at bounding box center [435, 103] width 16 height 6
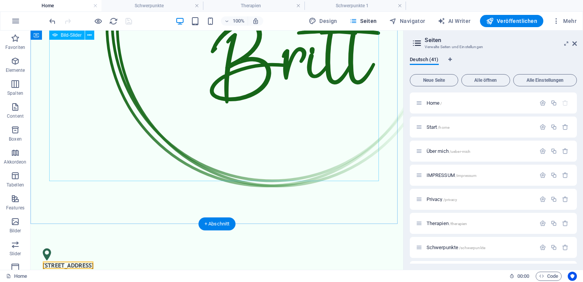
scroll to position [249, 0]
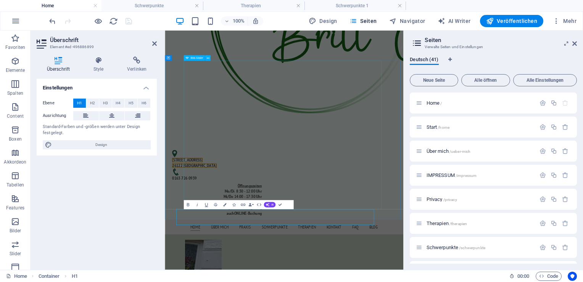
scroll to position [90, 0]
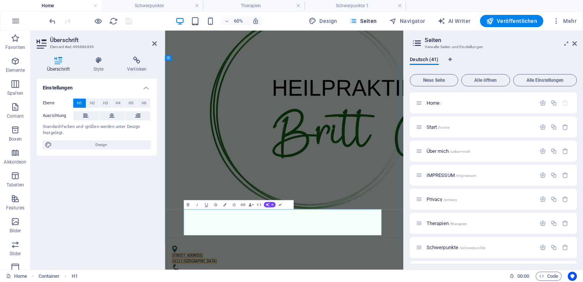
drag, startPoint x: 486, startPoint y: 358, endPoint x: 236, endPoint y: 366, distance: 250.2
click at [225, 206] on button "Colors" at bounding box center [224, 204] width 9 height 9
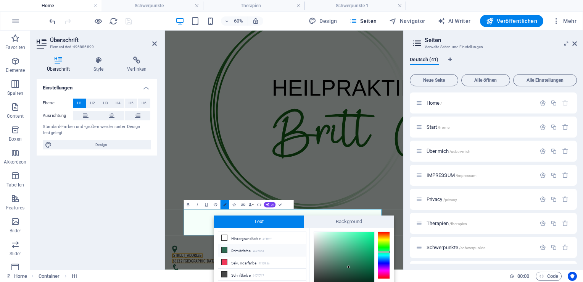
scroll to position [40, 0]
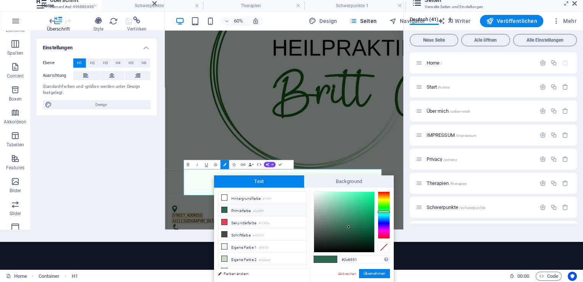
click at [107, 188] on div "Einstellungen Ebene H1 H2 H3 H4 H5 H6 Ausrichtung Standard-Farben und -größen w…" at bounding box center [97, 131] width 120 height 185
click at [347, 272] on link "Abbrechen" at bounding box center [347, 274] width 20 height 6
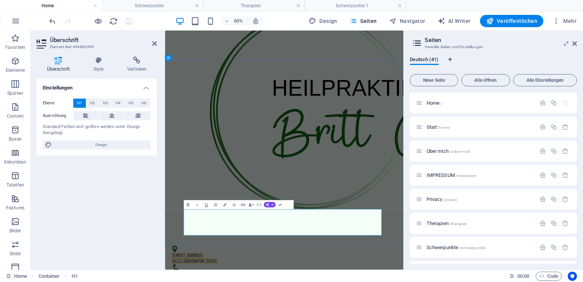
drag, startPoint x: 478, startPoint y: 363, endPoint x: 219, endPoint y: 370, distance: 259.3
drag, startPoint x: 171, startPoint y: 336, endPoint x: 99, endPoint y: 66, distance: 278.5
click at [99, 66] on h4 "Style" at bounding box center [100, 65] width 34 height 16
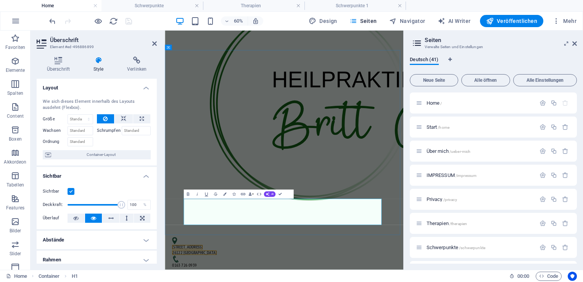
scroll to position [107, 0]
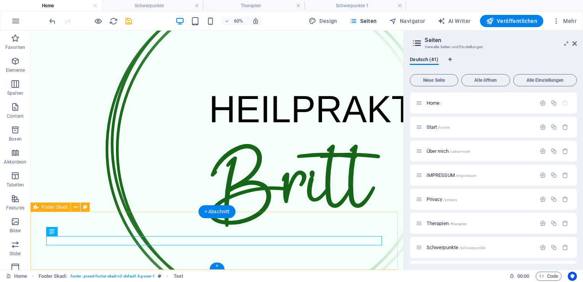
scroll to position [267, 0]
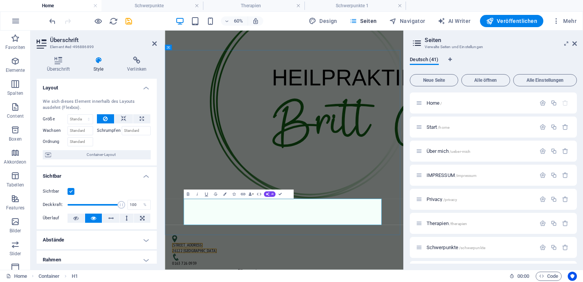
drag, startPoint x: 492, startPoint y: 347, endPoint x: 244, endPoint y: 341, distance: 248.6
click at [55, 60] on icon at bounding box center [59, 61] width 44 height 8
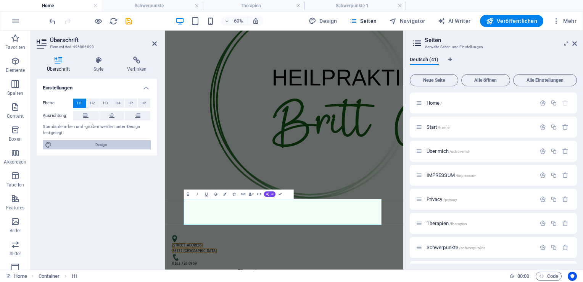
click at [100, 148] on span "Design" at bounding box center [101, 144] width 94 height 9
select select "px"
select select "400"
select select "px"
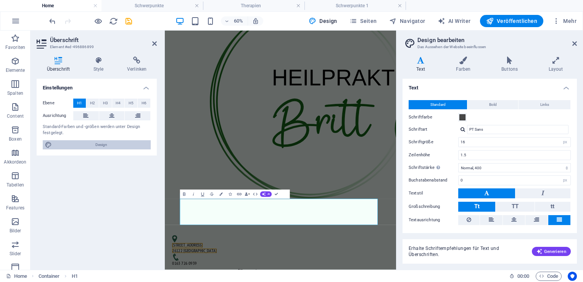
click at [98, 148] on span "Design" at bounding box center [101, 144] width 94 height 9
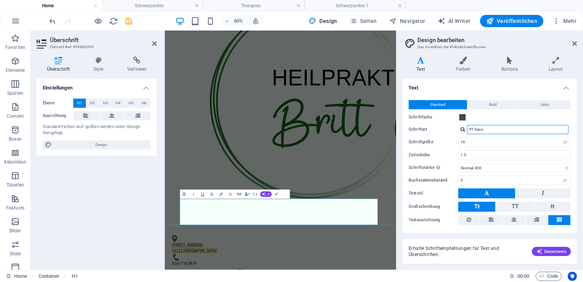
click at [542, 132] on input "PT Sans" at bounding box center [518, 129] width 102 height 9
click at [130, 208] on div "Einstellungen Ebene H1 H2 H3 H4 H5 H6 Ausrichtung Standard-Farben und -größen w…" at bounding box center [97, 171] width 120 height 185
click at [125, 201] on div "Einstellungen Ebene H1 H2 H3 H4 H5 H6 Ausrichtung Standard-Farben und -größen w…" at bounding box center [97, 171] width 120 height 185
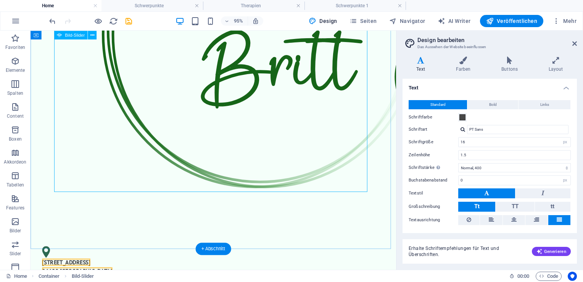
scroll to position [216, 0]
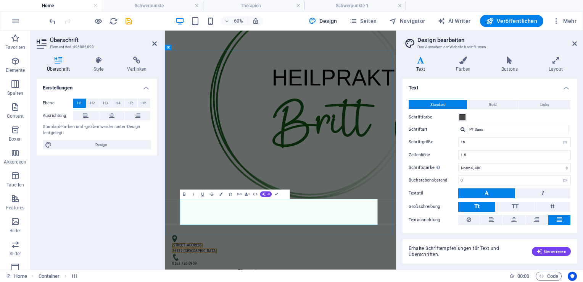
drag, startPoint x: 488, startPoint y: 349, endPoint x: 233, endPoint y: 351, distance: 255.0
click at [92, 101] on span "H2" at bounding box center [92, 102] width 5 height 9
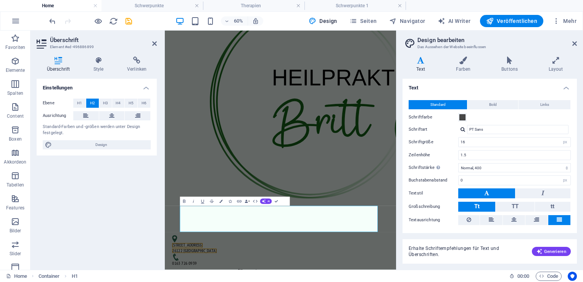
scroll to position [96, 0]
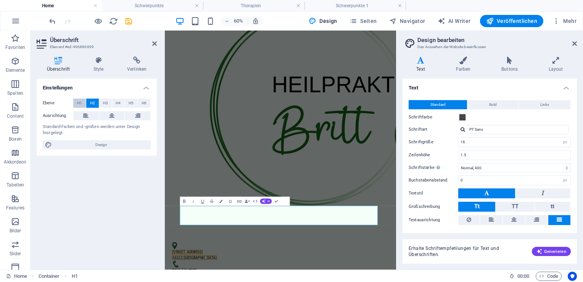
click at [80, 101] on span "H1" at bounding box center [79, 102] width 5 height 9
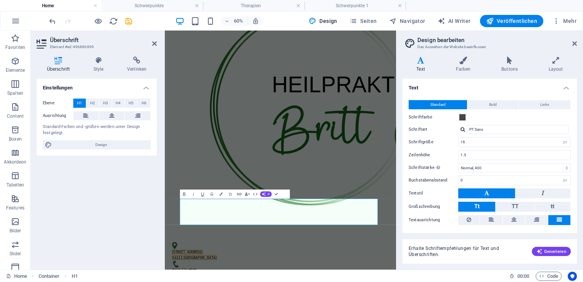
scroll to position [107, 0]
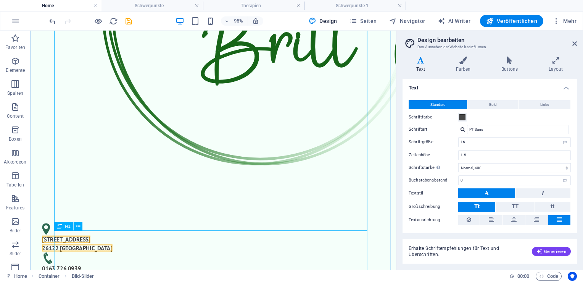
scroll to position [254, 0]
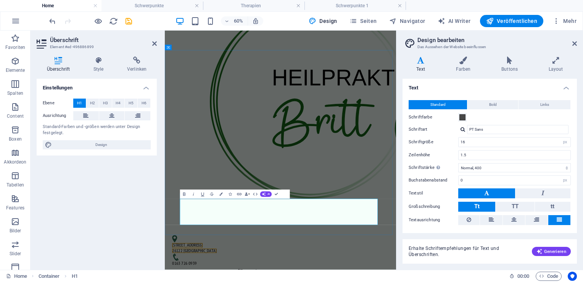
drag, startPoint x: 451, startPoint y: 340, endPoint x: 228, endPoint y: 345, distance: 223.0
click at [143, 221] on div "Einstellungen Ebene H1 H2 H3 H4 H5 H6 Ausrichtung Standard-Farben und -größen w…" at bounding box center [97, 171] width 120 height 185
click at [134, 214] on div "Einstellungen Ebene H1 H2 H3 H4 H5 H6 Ausrichtung Standard-Farben und -größen w…" at bounding box center [97, 171] width 120 height 185
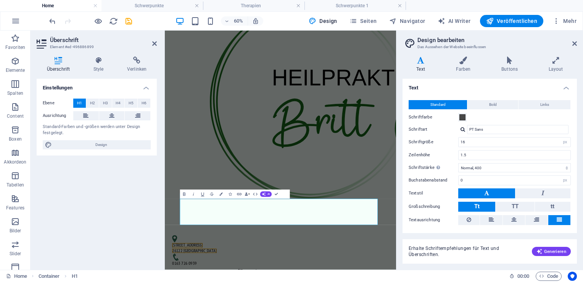
click at [134, 213] on div "Einstellungen Ebene H1 H2 H3 H4 H5 H6 Ausrichtung Standard-Farben und -größen w…" at bounding box center [97, 171] width 120 height 185
click at [144, 199] on div "Einstellungen Ebene H1 H2 H3 H4 H5 H6 Ausrichtung Standard-Farben und -größen w…" at bounding box center [97, 171] width 120 height 185
click at [127, 194] on div "Einstellungen Ebene H1 H2 H3 H4 H5 H6 Ausrichtung Standard-Farben und -größen w…" at bounding box center [97, 171] width 120 height 185
click at [104, 199] on div "Einstellungen Ebene H1 H2 H3 H4 H5 H6 Ausrichtung Standard-Farben und -größen w…" at bounding box center [97, 171] width 120 height 185
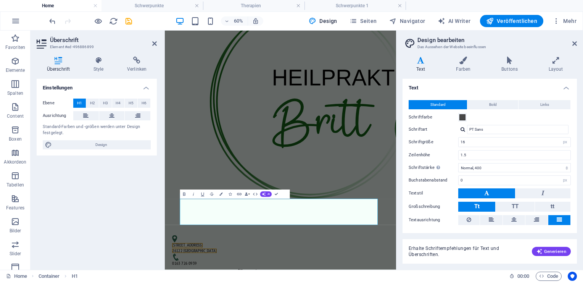
drag, startPoint x: 89, startPoint y: 182, endPoint x: 83, endPoint y: 181, distance: 5.6
click at [88, 182] on div "Einstellungen Ebene H1 H2 H3 H4 H5 H6 Ausrichtung Standard-Farben und -größen w…" at bounding box center [97, 171] width 120 height 185
click at [83, 181] on div "Einstellungen Ebene H1 H2 H3 H4 H5 H6 Ausrichtung Standard-Farben und -größen w…" at bounding box center [97, 171] width 120 height 185
click at [131, 20] on icon "save" at bounding box center [128, 21] width 9 height 9
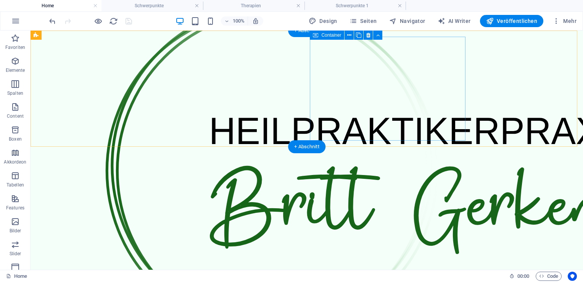
scroll to position [0, 0]
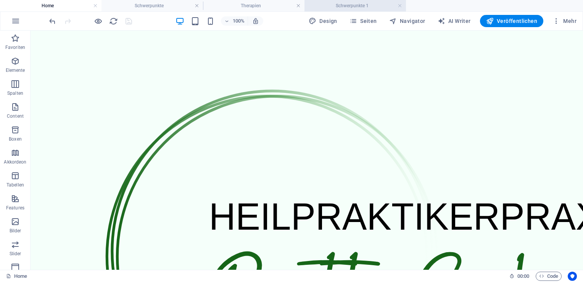
click at [354, 4] on h4 "Schwerpunkte 1" at bounding box center [356, 6] width 102 height 8
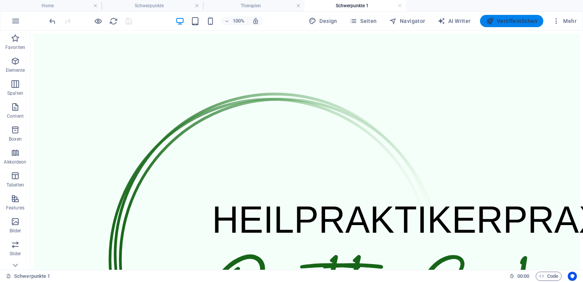
click at [515, 23] on span "Veröffentlichen" at bounding box center [511, 21] width 51 height 8
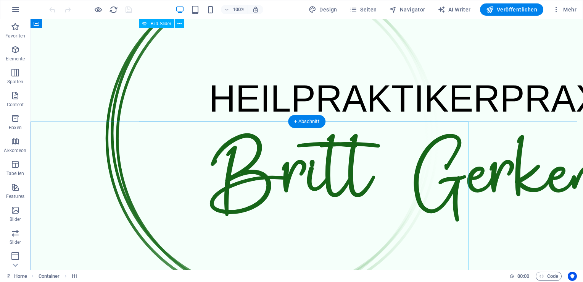
scroll to position [38, 0]
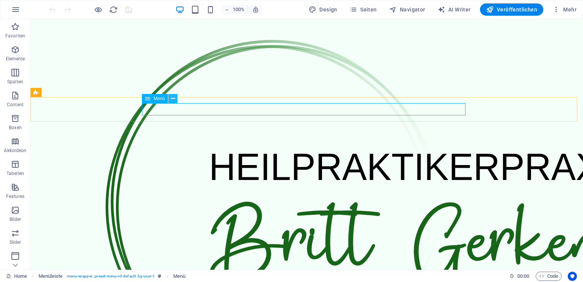
click at [171, 100] on icon at bounding box center [173, 99] width 4 height 8
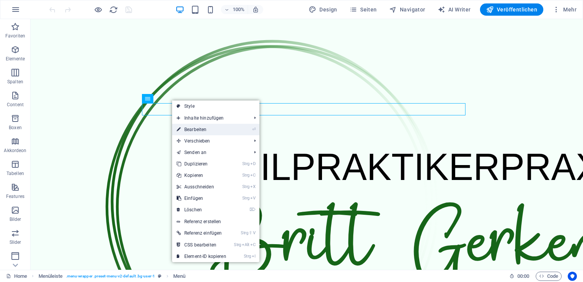
click at [197, 128] on link "⏎ Bearbeiten" at bounding box center [201, 129] width 59 height 11
select select
select select "2"
select select
select select "8"
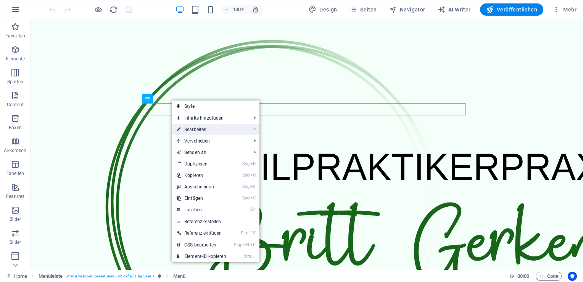
select select
select select "6"
select select
select select "5"
select select
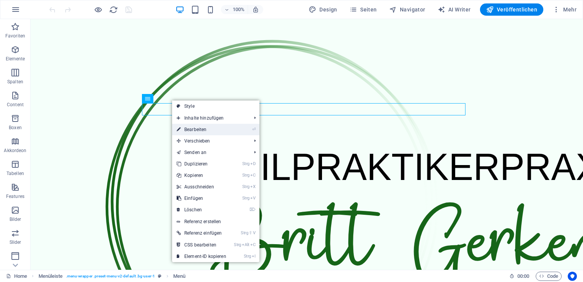
select select "9"
select select
select select "31"
select select
select select "10"
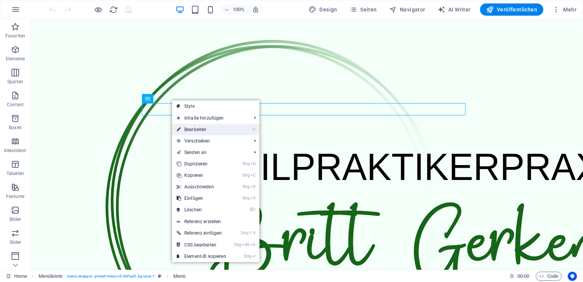
select select
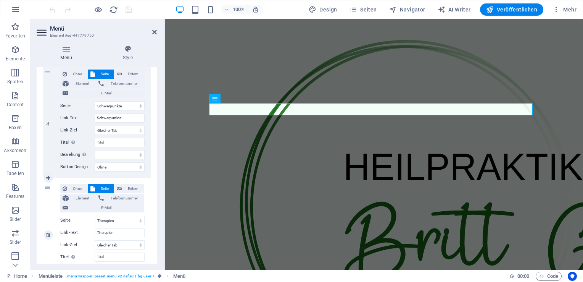
scroll to position [382, 0]
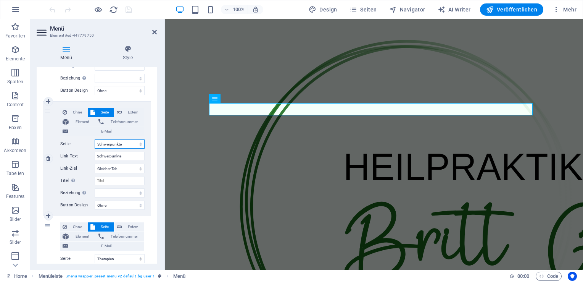
click at [139, 145] on select "Home Start Über mich IMPRESSUM Privacy Therapien Schwerpunkte Schwerpunkte 1 Pr…" at bounding box center [120, 143] width 50 height 9
select select "7"
click at [95, 139] on select "Home Start Über mich IMPRESSUM Privacy Therapien Schwerpunkte Schwerpunkte 1 Pr…" at bounding box center [120, 143] width 50 height 9
select select
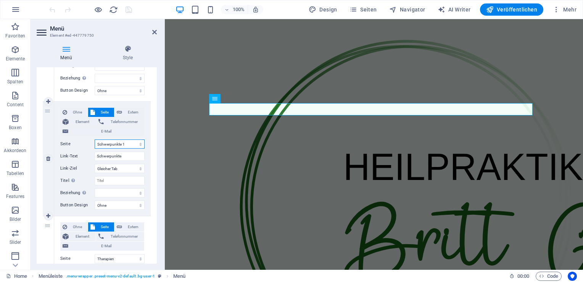
select select
type input "Schwerpunkte 1"
select select
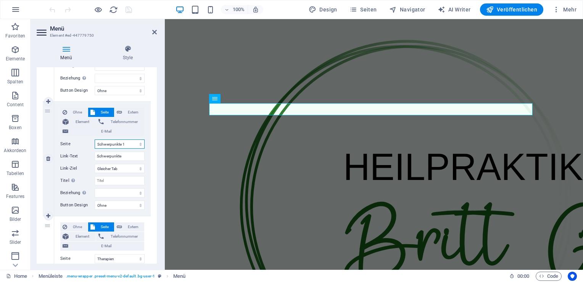
select select
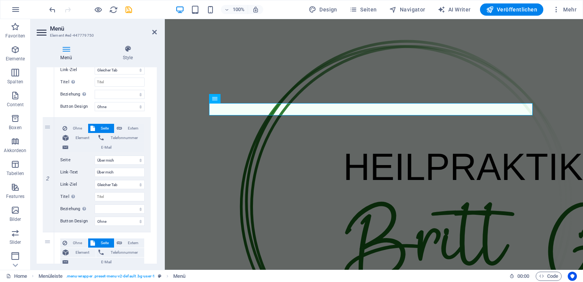
scroll to position [38, 0]
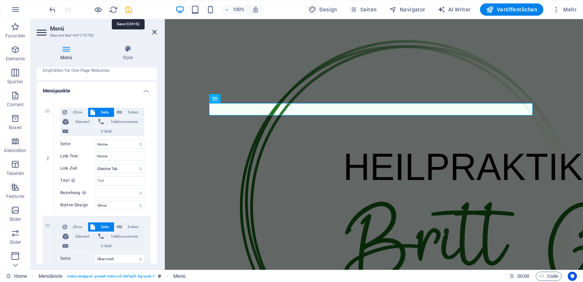
click at [128, 9] on icon "save" at bounding box center [128, 9] width 9 height 9
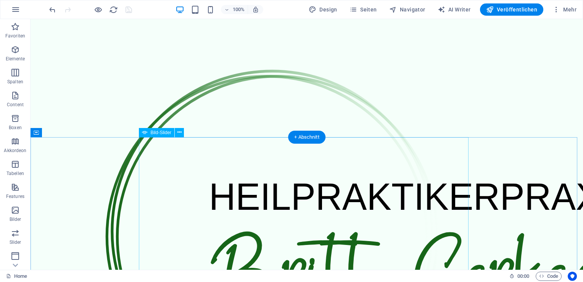
scroll to position [0, 0]
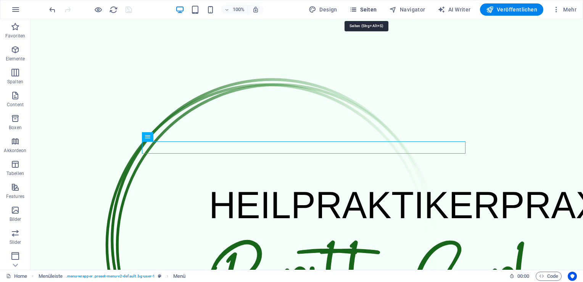
click at [368, 8] on span "Seiten" at bounding box center [363, 10] width 27 height 8
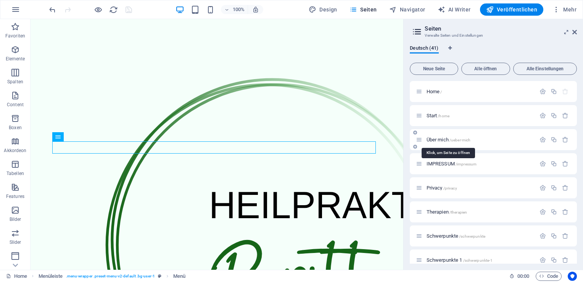
click at [438, 138] on span "Über mich /ueber-mich" at bounding box center [449, 140] width 44 height 6
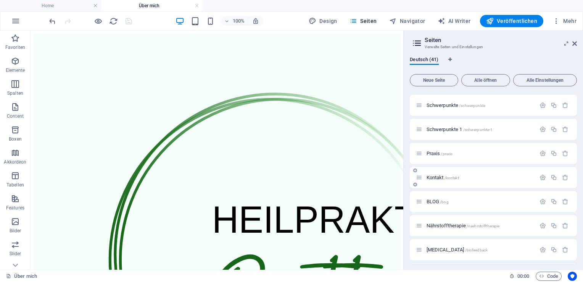
scroll to position [153, 0]
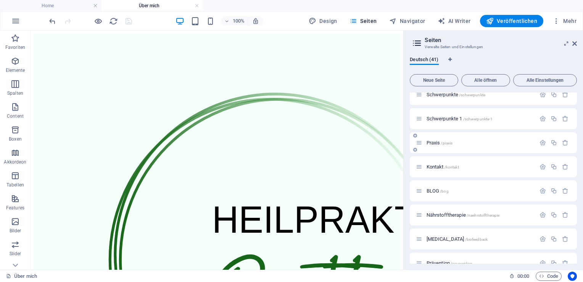
click at [430, 143] on span "Praxis /praxis" at bounding box center [440, 143] width 26 height 6
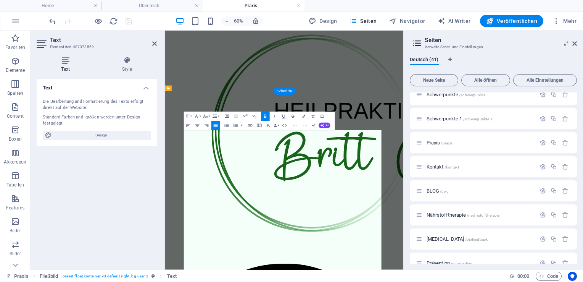
scroll to position [76, 0]
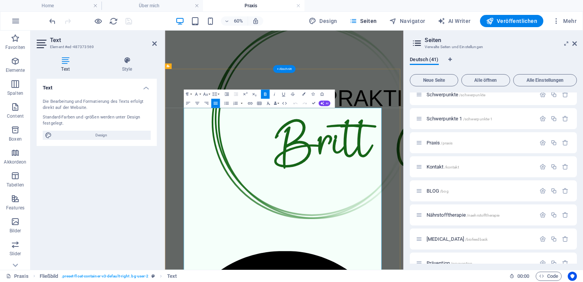
drag, startPoint x: 356, startPoint y: 238, endPoint x: 228, endPoint y: 194, distance: 135.7
drag, startPoint x: 415, startPoint y: 256, endPoint x: 184, endPoint y: 258, distance: 230.6
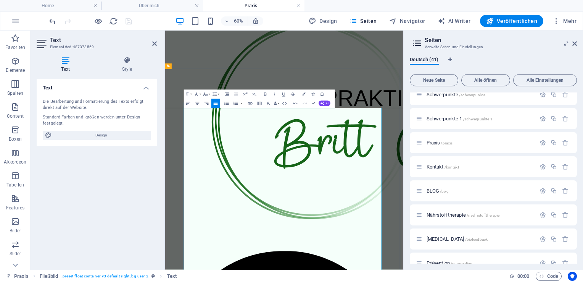
drag, startPoint x: 386, startPoint y: 205, endPoint x: 223, endPoint y: 198, distance: 162.4
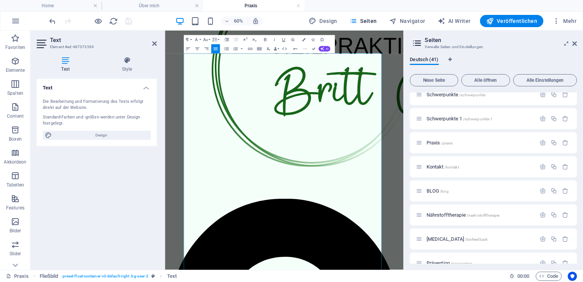
scroll to position [170, 0]
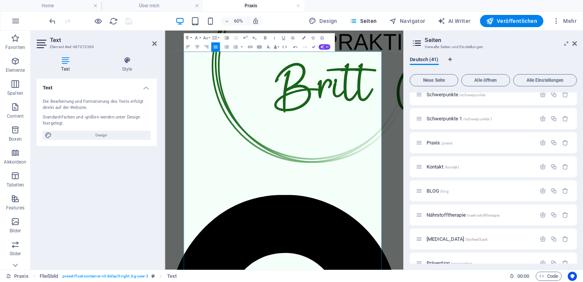
drag, startPoint x: 561, startPoint y: 253, endPoint x: 575, endPoint y: 226, distance: 30.6
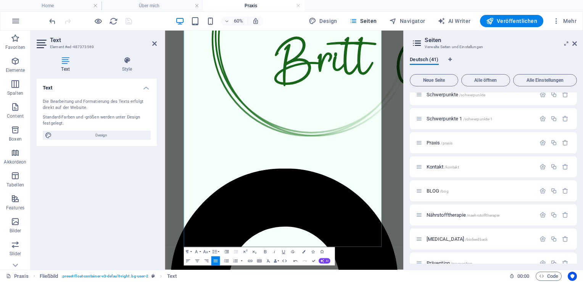
scroll to position [243, 0]
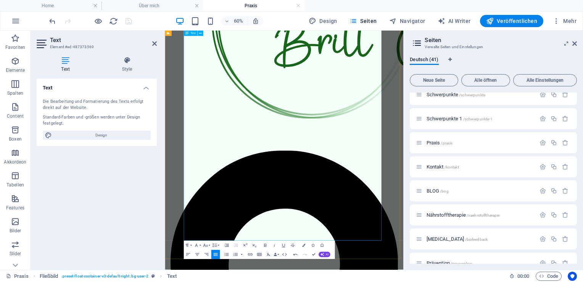
drag, startPoint x: 307, startPoint y: 360, endPoint x: 225, endPoint y: 355, distance: 82.3
click at [134, 218] on div "Text Die Bearbeitung und Formatierung des Texts erfolgt direkt auf der Website.…" at bounding box center [97, 171] width 120 height 185
click at [73, 197] on div "Text Die Bearbeitung und Formatierung des Texts erfolgt direkt auf der Website.…" at bounding box center [97, 171] width 120 height 185
click at [155, 43] on icon at bounding box center [154, 43] width 5 height 6
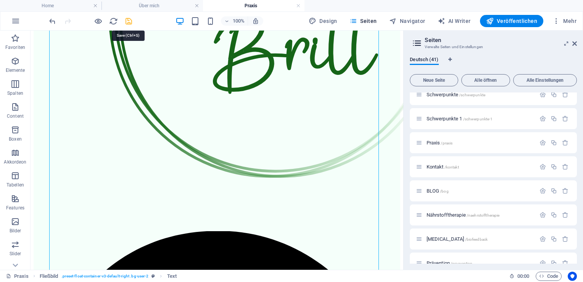
click at [129, 23] on icon "save" at bounding box center [128, 21] width 9 height 9
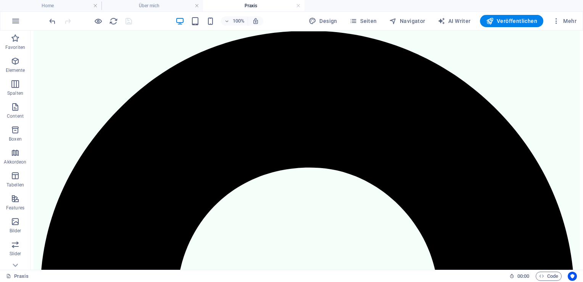
scroll to position [0, 0]
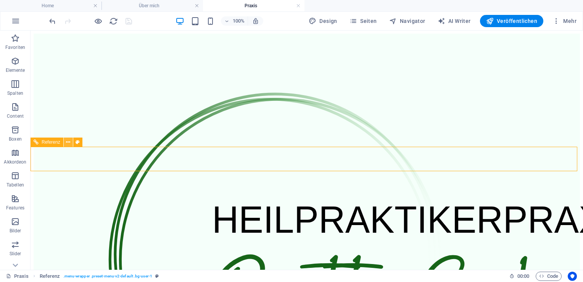
click at [69, 143] on icon at bounding box center [68, 142] width 4 height 8
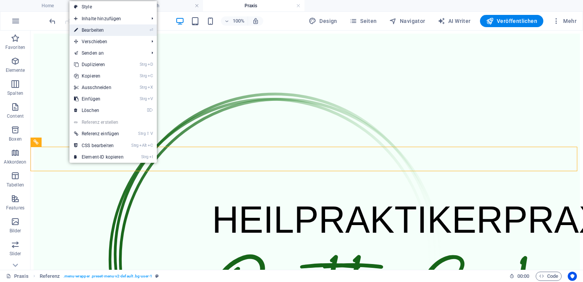
click at [103, 31] on link "⏎ Bearbeiten" at bounding box center [98, 29] width 59 height 11
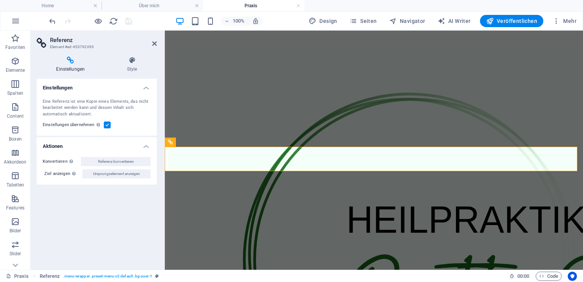
click at [100, 218] on div "Einstellungen Eine Referenz ist eine Kopie eines Elements, das nicht bearbeitet…" at bounding box center [97, 171] width 120 height 185
click at [72, 60] on icon at bounding box center [71, 61] width 68 height 8
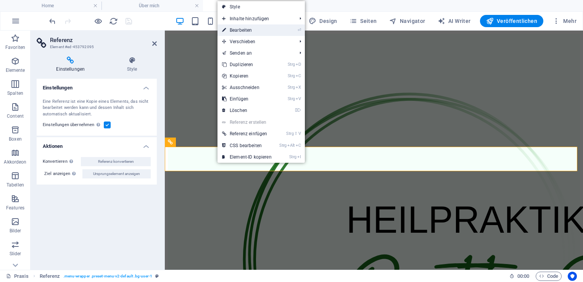
click at [249, 32] on link "⏎ Bearbeiten" at bounding box center [247, 29] width 59 height 11
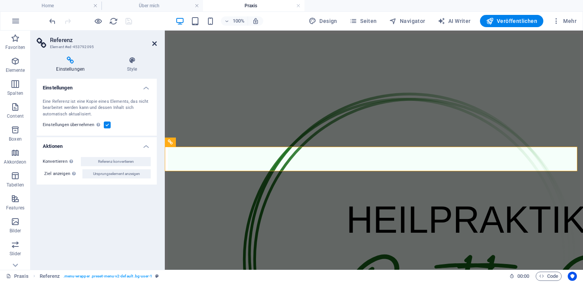
click at [153, 45] on icon at bounding box center [154, 43] width 5 height 6
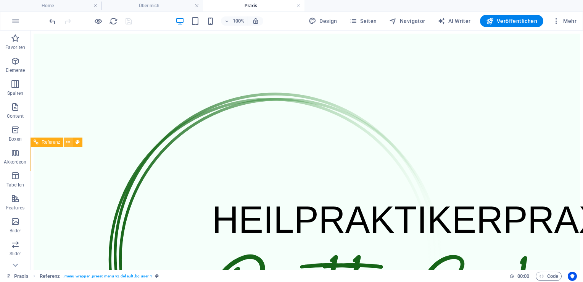
click at [70, 142] on icon at bounding box center [68, 142] width 4 height 8
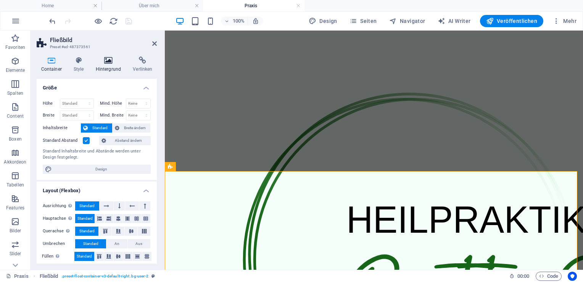
click at [110, 61] on icon at bounding box center [108, 61] width 34 height 8
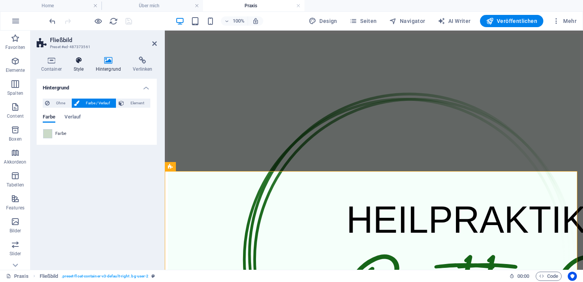
click at [78, 67] on h4 "Style" at bounding box center [80, 65] width 22 height 16
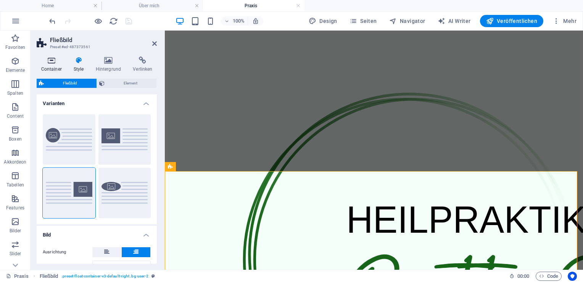
click at [52, 63] on icon at bounding box center [51, 61] width 29 height 8
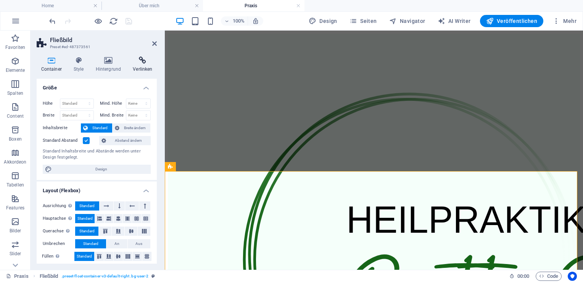
click at [146, 68] on h4 "Verlinken" at bounding box center [143, 65] width 28 height 16
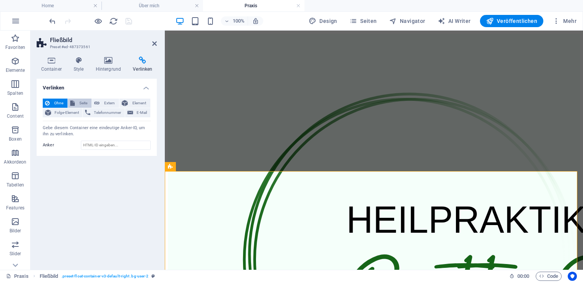
click at [72, 100] on icon at bounding box center [72, 102] width 5 height 9
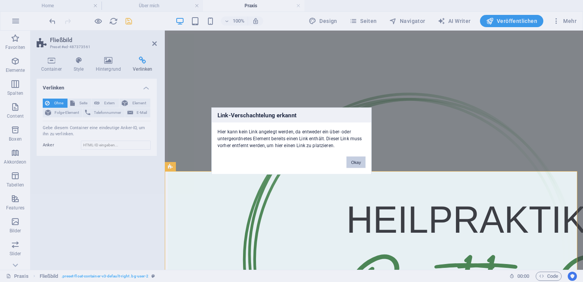
click at [361, 161] on button "Okay" at bounding box center [356, 162] width 19 height 11
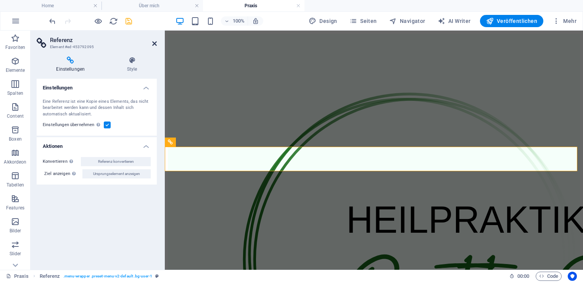
click at [156, 45] on icon at bounding box center [154, 43] width 5 height 6
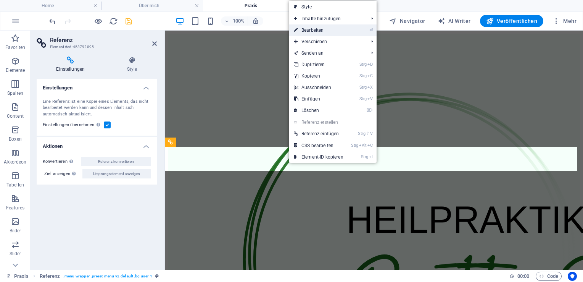
click at [308, 31] on link "⏎ Bearbeiten" at bounding box center [318, 29] width 59 height 11
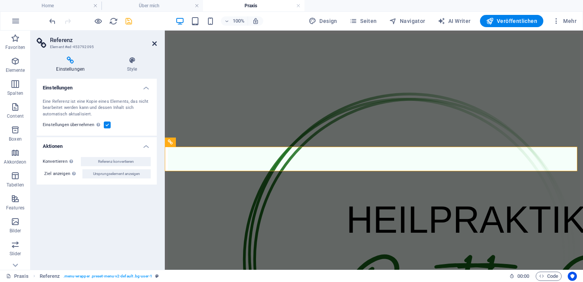
click at [155, 45] on icon at bounding box center [154, 43] width 5 height 6
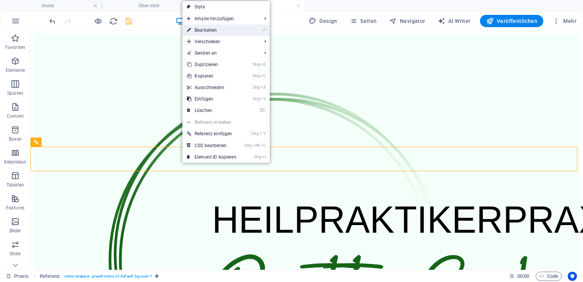
click at [215, 31] on link "⏎ Bearbeiten" at bounding box center [211, 29] width 59 height 11
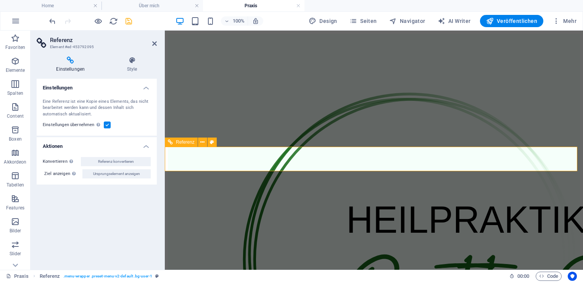
click at [133, 65] on h4 "Style" at bounding box center [132, 65] width 49 height 16
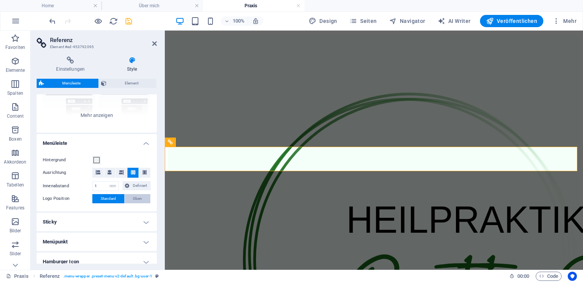
scroll to position [167, 0]
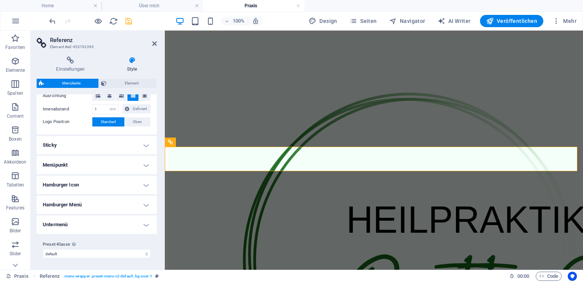
click at [157, 43] on aside "Referenz Element #ed-453792095 Einstellungen Style Einstellungen Eine Referenz …" at bounding box center [98, 150] width 134 height 239
click at [156, 43] on icon at bounding box center [154, 43] width 5 height 6
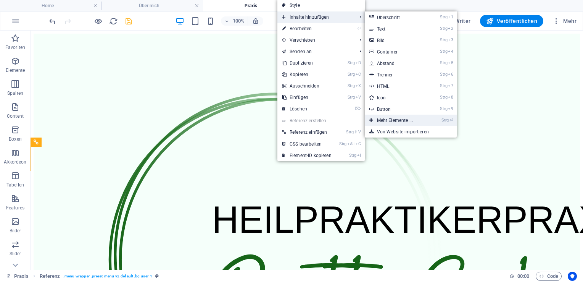
click at [398, 121] on link "Strg ⏎ Mehr Elemente ..." at bounding box center [396, 120] width 63 height 11
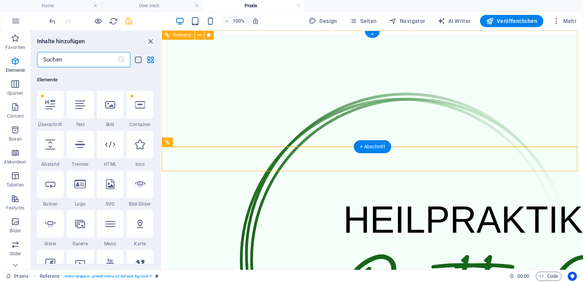
scroll to position [81, 0]
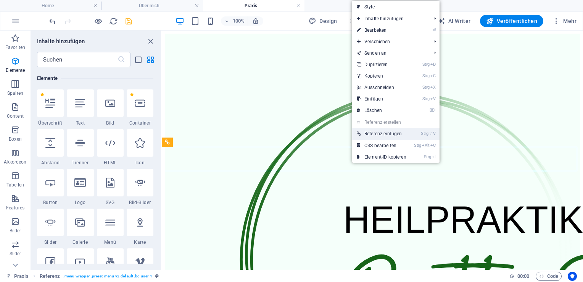
click at [379, 132] on link "Strg ⇧ V Referenz einfügen" at bounding box center [381, 133] width 59 height 11
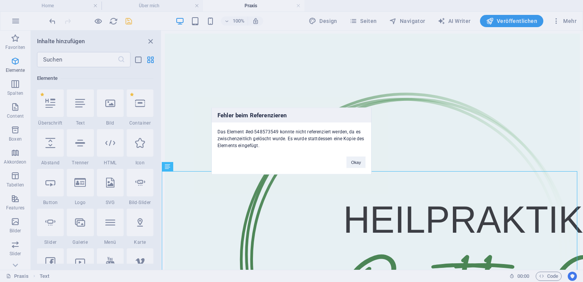
click at [177, 118] on div "Fehler beim Referenzieren Das Element #ed-548573549 konnte nicht referenziert w…" at bounding box center [291, 141] width 583 height 282
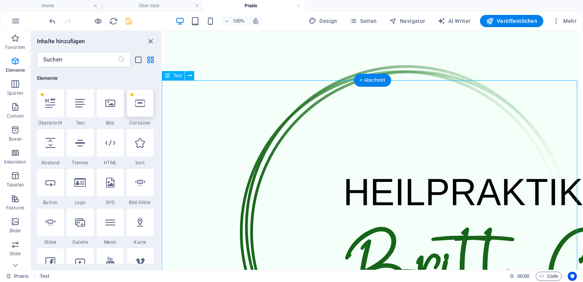
scroll to position [0, 0]
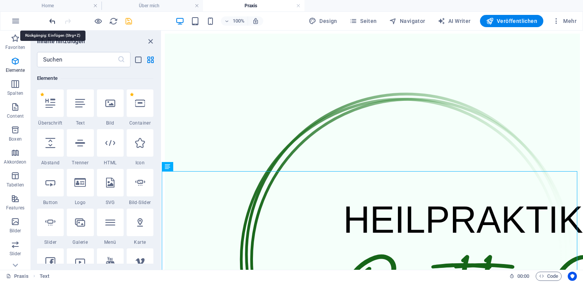
click at [50, 22] on icon "undo" at bounding box center [52, 21] width 9 height 9
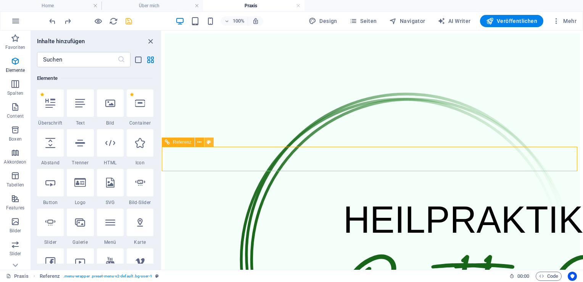
click at [208, 140] on icon at bounding box center [209, 142] width 4 height 8
select select "rem"
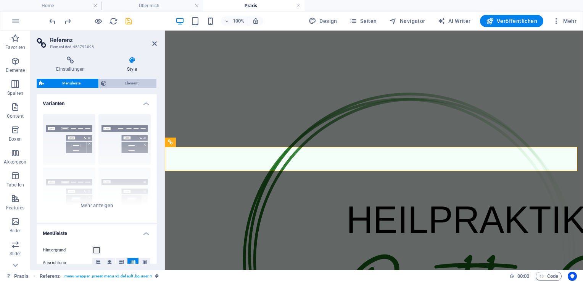
click at [138, 83] on span "Element" at bounding box center [131, 83] width 45 height 9
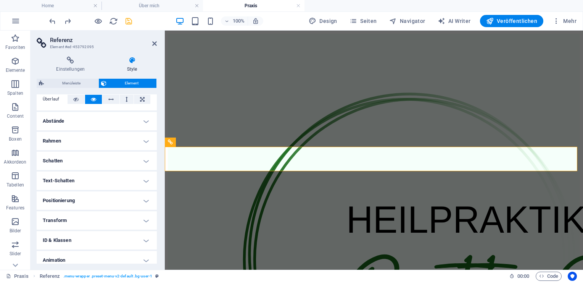
scroll to position [33, 0]
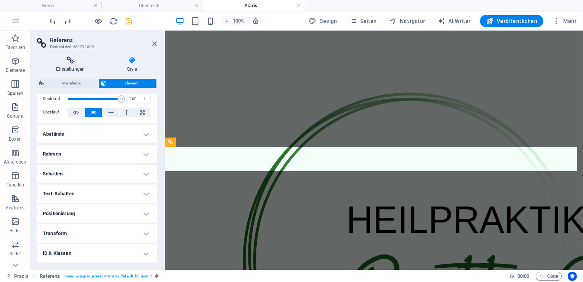
click at [73, 61] on icon at bounding box center [71, 61] width 68 height 8
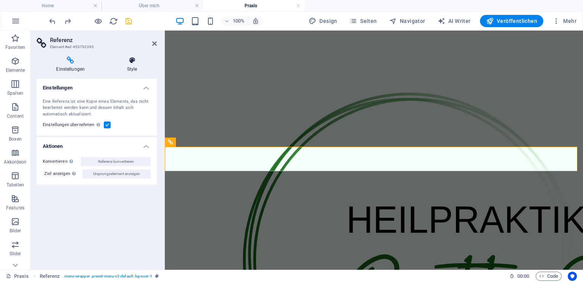
click at [133, 63] on icon at bounding box center [132, 61] width 49 height 8
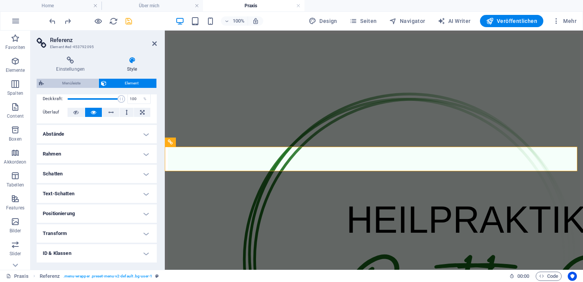
click at [74, 83] on span "Menüleiste" at bounding box center [71, 83] width 50 height 9
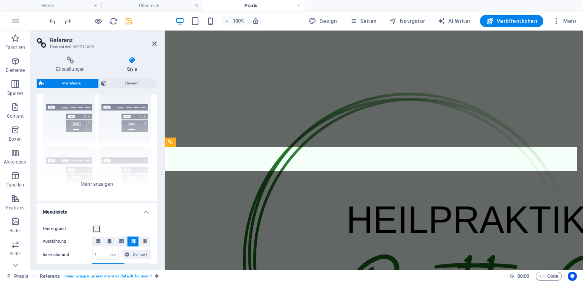
scroll to position [0, 0]
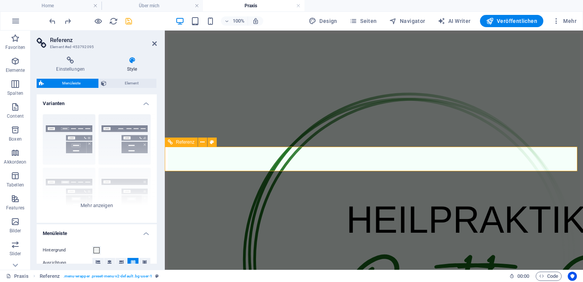
click at [186, 143] on span "Referenz" at bounding box center [185, 142] width 19 height 5
click at [203, 144] on icon at bounding box center [202, 142] width 4 height 8
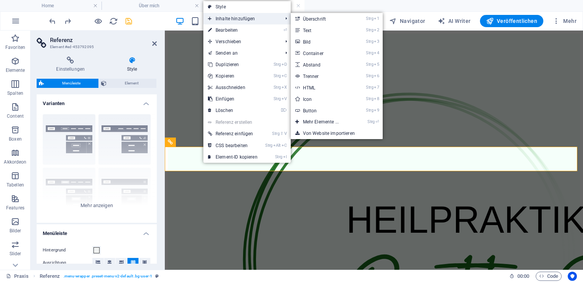
click at [239, 19] on span "Inhalte hinzufügen" at bounding box center [241, 18] width 76 height 11
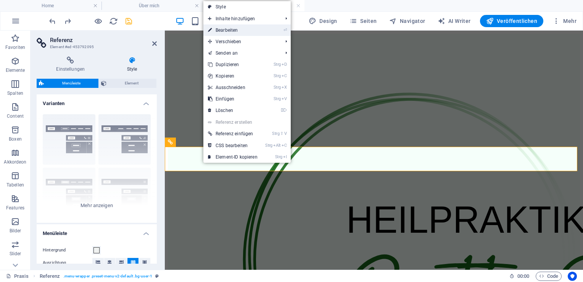
click at [228, 29] on link "⏎ Bearbeiten" at bounding box center [232, 29] width 59 height 11
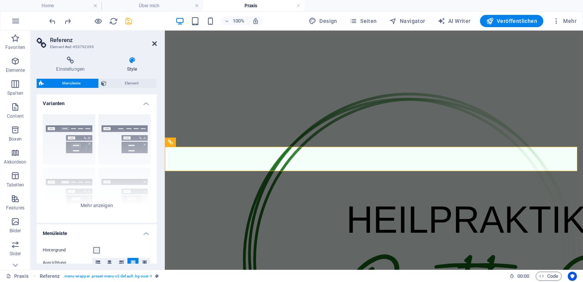
click at [154, 45] on icon at bounding box center [154, 43] width 5 height 6
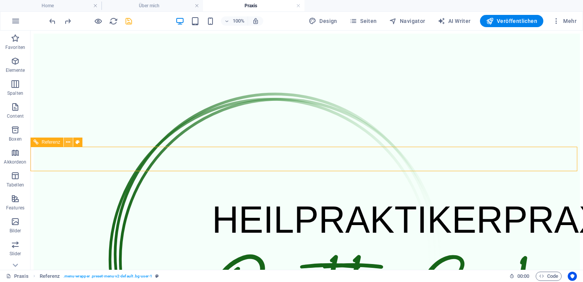
click at [66, 141] on button at bounding box center [68, 141] width 9 height 9
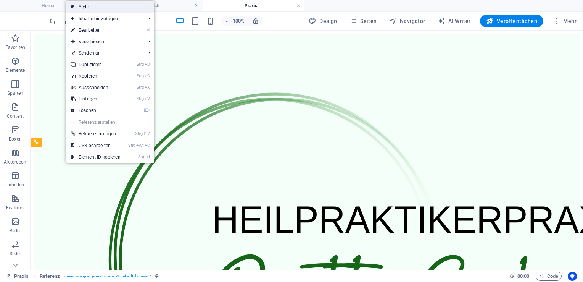
click at [118, 11] on link "Style" at bounding box center [109, 6] width 87 height 11
select select "rem"
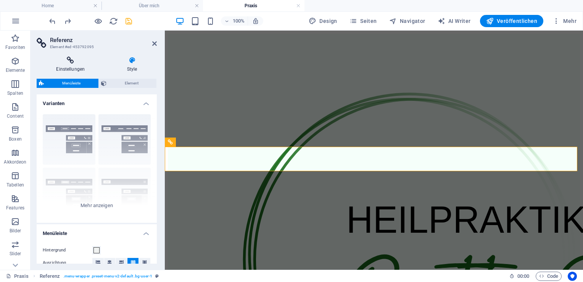
click at [75, 64] on h4 "Einstellungen" at bounding box center [72, 65] width 71 height 16
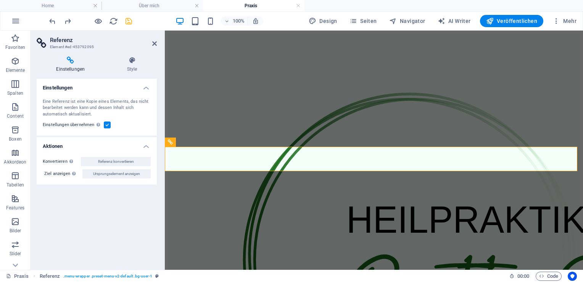
click at [157, 43] on aside "Referenz Element #ed-453792095 Einstellungen Style Einstellungen Eine Referenz …" at bounding box center [98, 150] width 134 height 239
click at [154, 42] on icon at bounding box center [154, 43] width 5 height 6
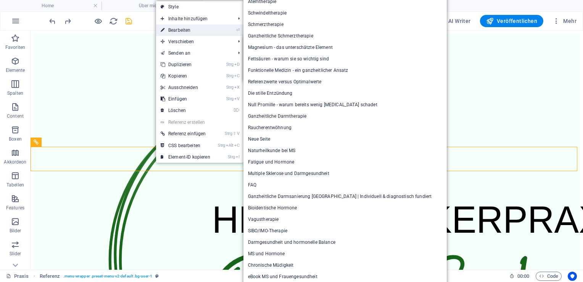
click at [207, 26] on link "⏎ Bearbeiten" at bounding box center [185, 29] width 59 height 11
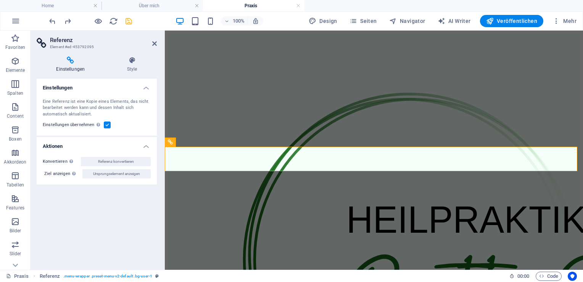
click at [152, 44] on header "Referenz Element #ed-453792095" at bounding box center [97, 41] width 120 height 20
click at [157, 44] on icon at bounding box center [154, 43] width 5 height 6
